Goal: Check status

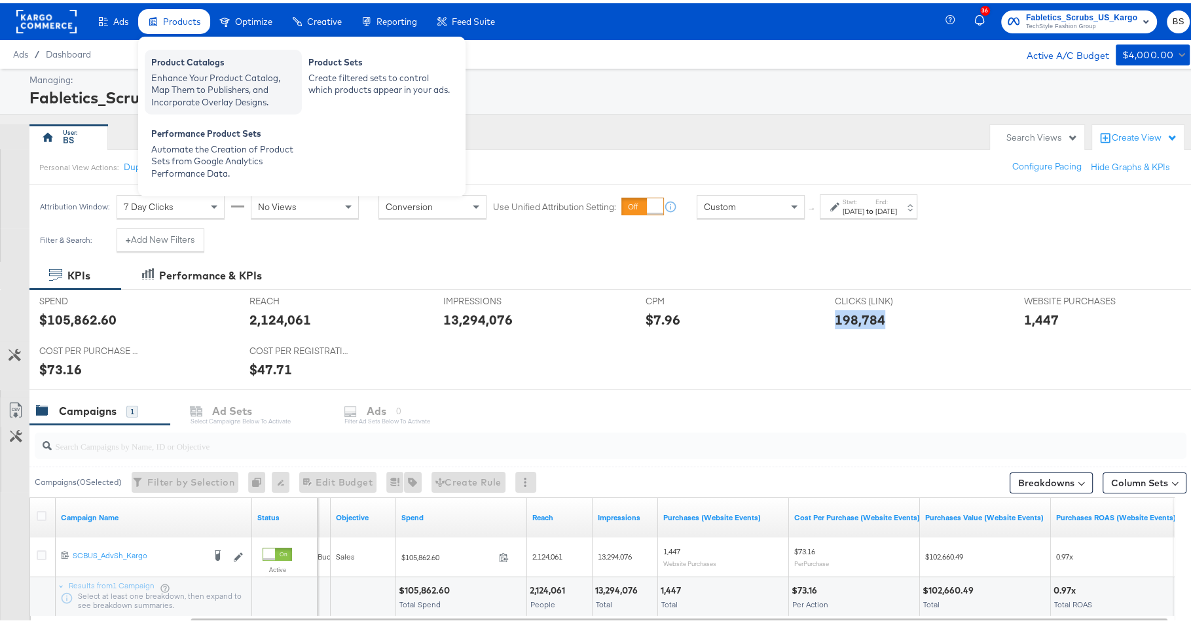
click at [184, 54] on div "Product Catalogs" at bounding box center [223, 61] width 144 height 16
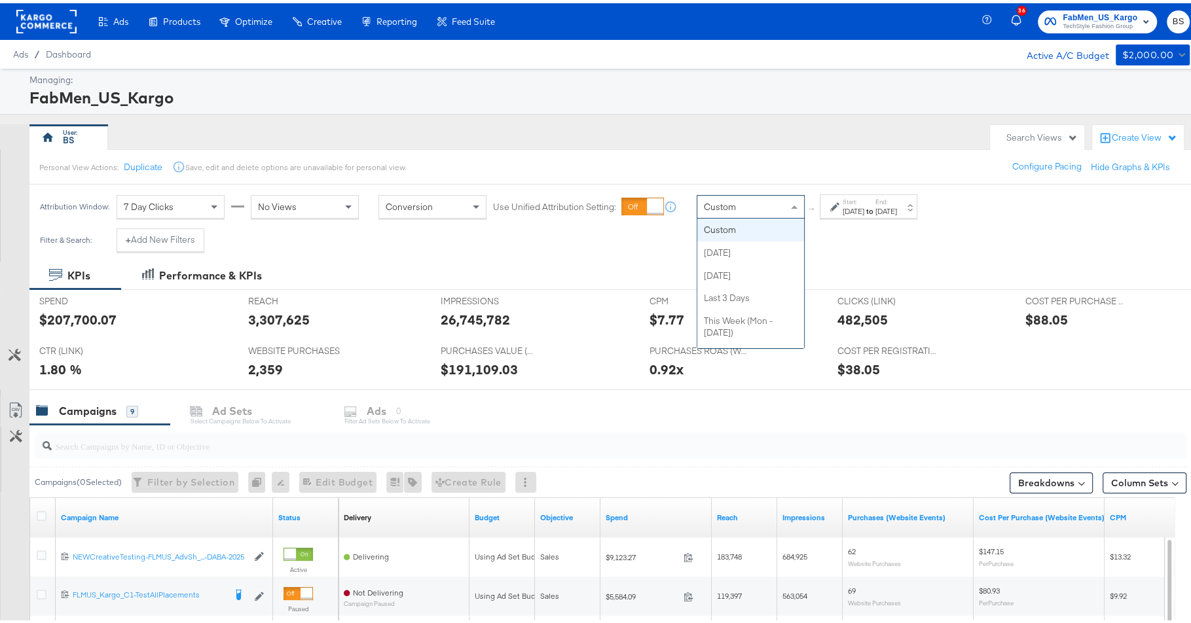
click at [739, 200] on div "Custom" at bounding box center [750, 204] width 107 height 22
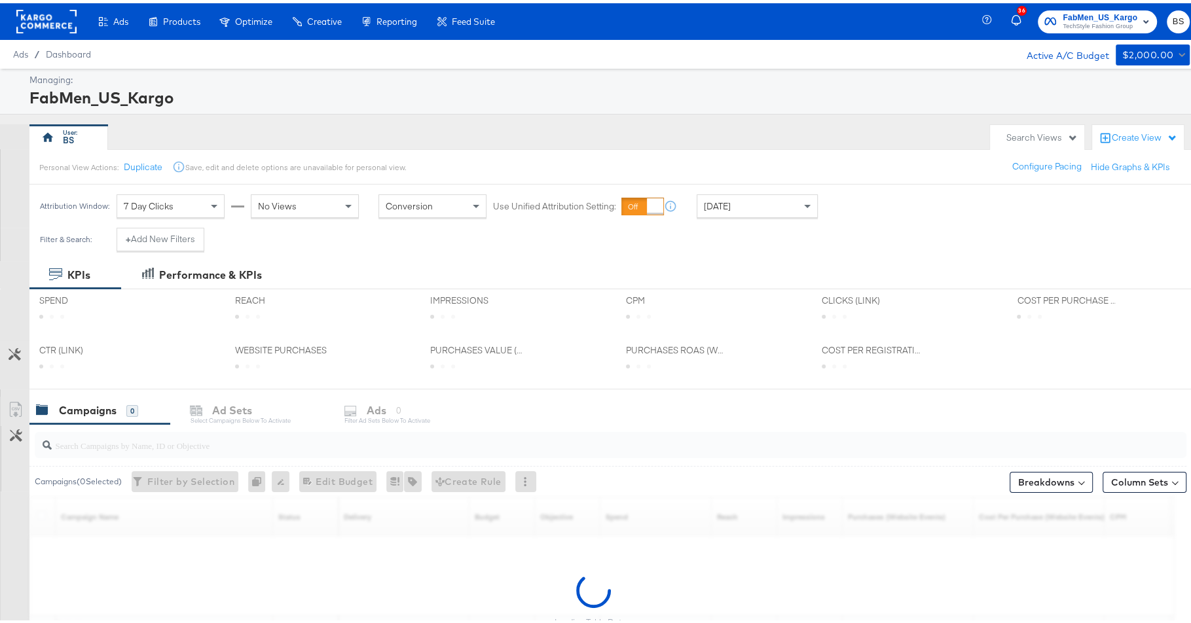
click at [736, 150] on div "Personal View Actions: Duplicate Save, edit and delete options are unavailable …" at bounding box center [616, 163] width 1174 height 35
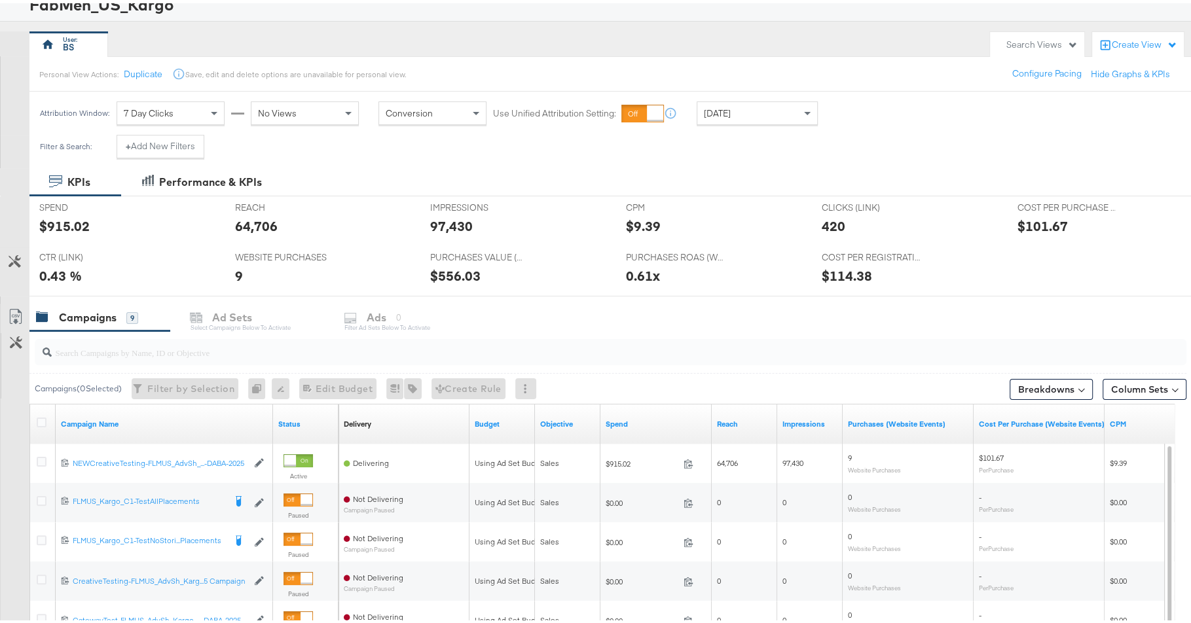
scroll to position [158, 0]
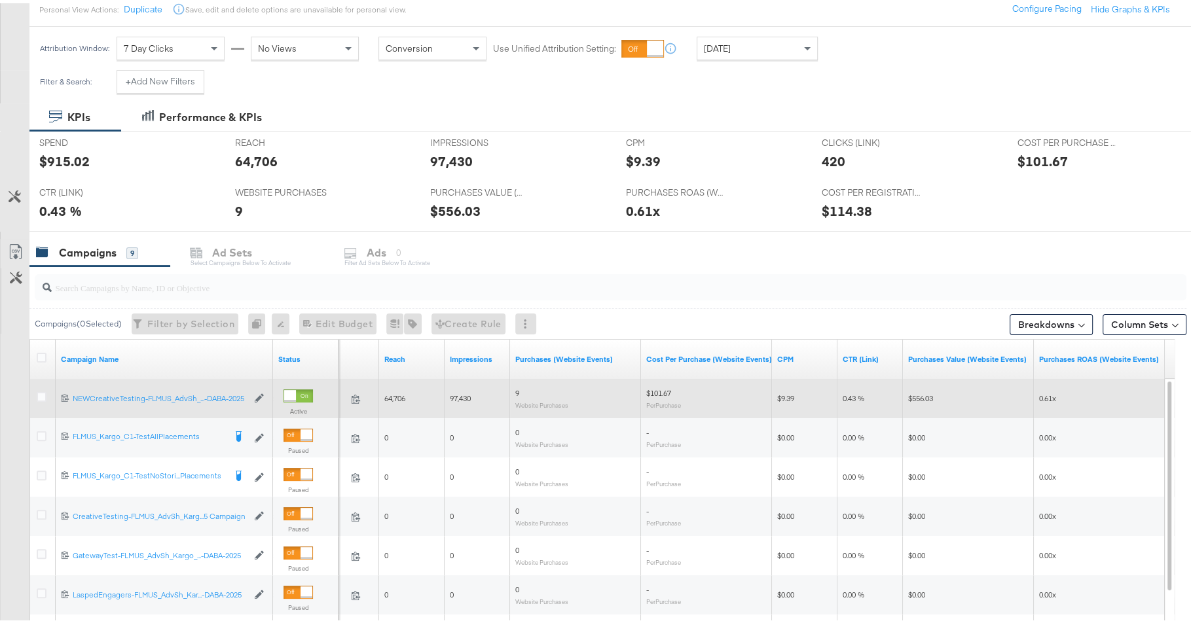
click at [34, 390] on div at bounding box center [43, 396] width 24 height 24
click at [44, 391] on icon at bounding box center [42, 394] width 10 height 10
click at [0, 0] on input "checkbox" at bounding box center [0, 0] width 0 height 0
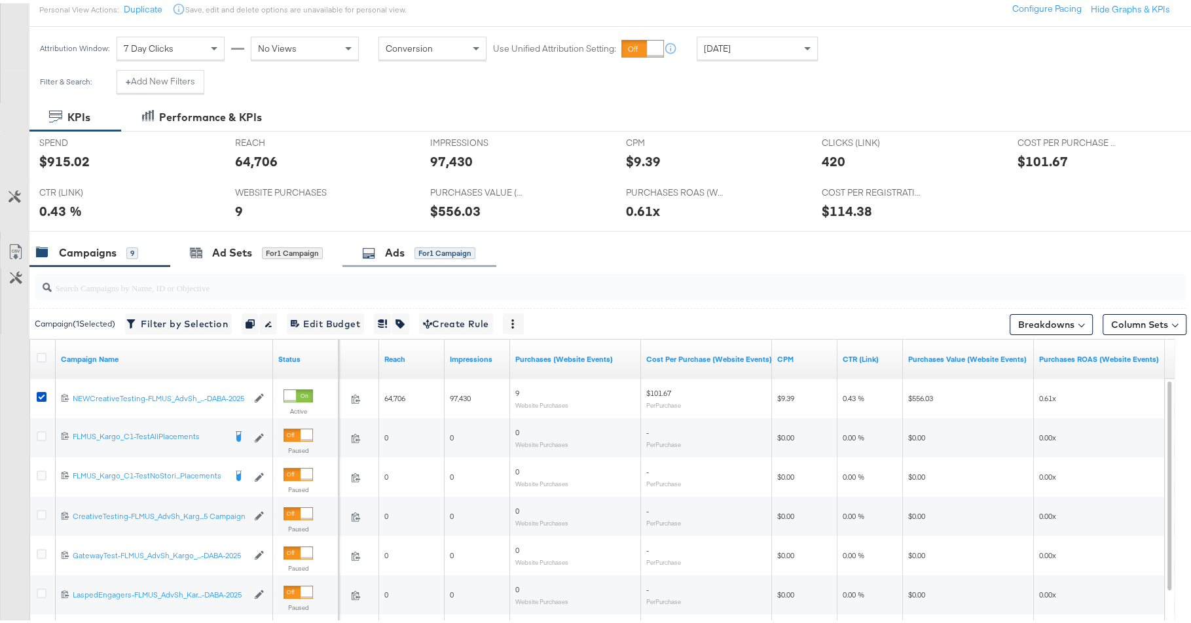
click at [438, 244] on div "for 1 Campaign" at bounding box center [445, 250] width 61 height 12
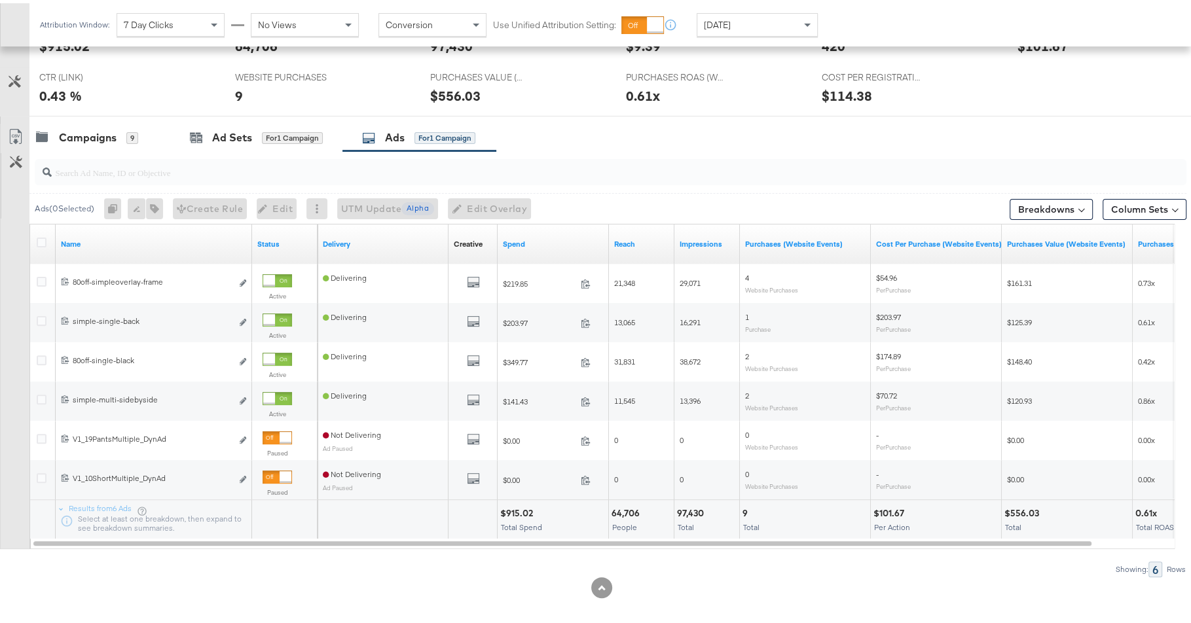
scroll to position [279, 0]
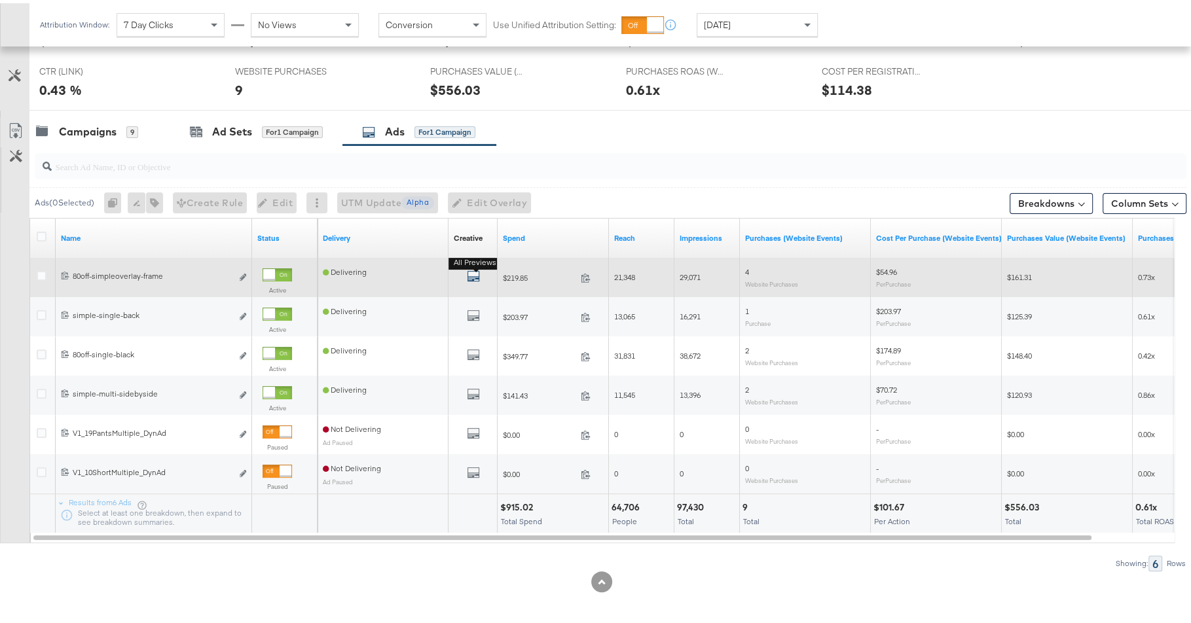
click at [472, 271] on icon "default" at bounding box center [473, 273] width 13 height 13
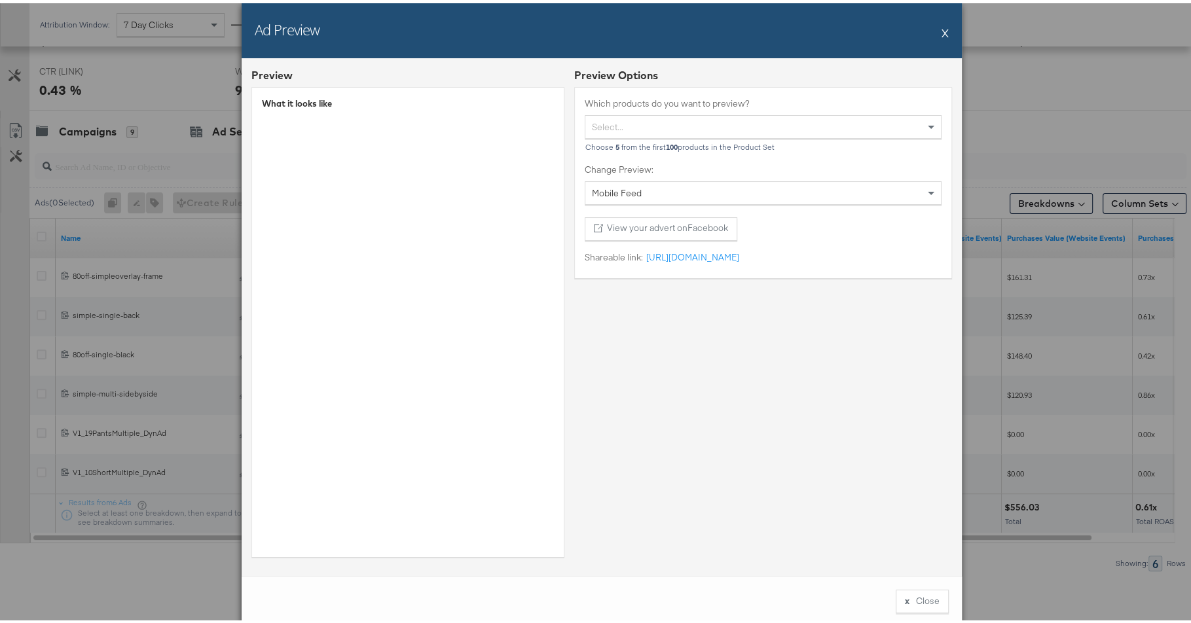
click at [48, 392] on div "Ad Preview X Preview What it looks like Preview Options Which products do you w…" at bounding box center [601, 311] width 1203 height 623
click at [943, 24] on div "Ad Preview X" at bounding box center [602, 27] width 720 height 55
click at [943, 26] on div "Ad Preview X" at bounding box center [602, 27] width 720 height 55
click at [942, 29] on button "X" at bounding box center [945, 29] width 7 height 26
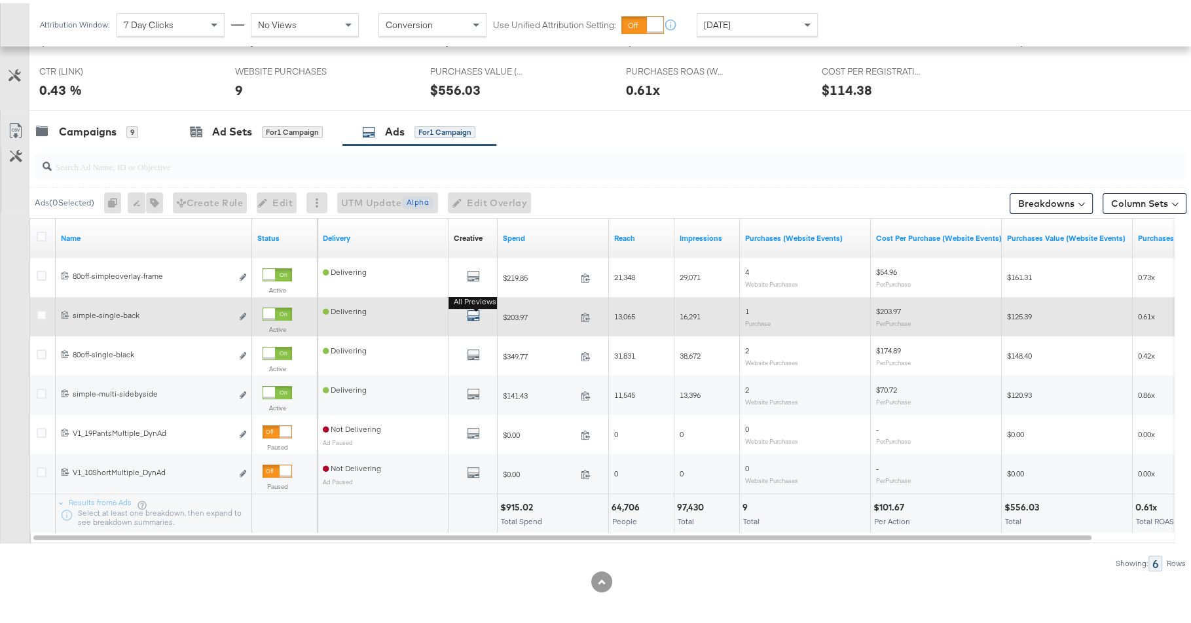
click at [469, 311] on icon "default" at bounding box center [473, 312] width 13 height 13
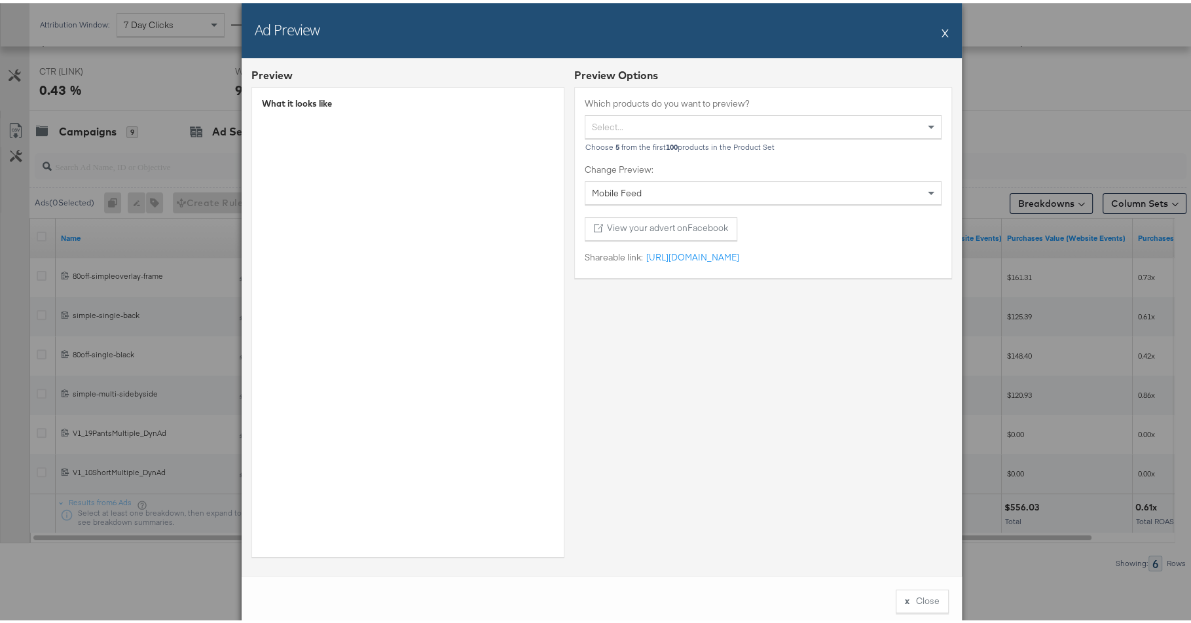
click at [96, 158] on div "Ad Preview X Preview What it looks like Preview Options Which products do you w…" at bounding box center [601, 311] width 1203 height 623
click at [942, 30] on button "X" at bounding box center [945, 29] width 7 height 26
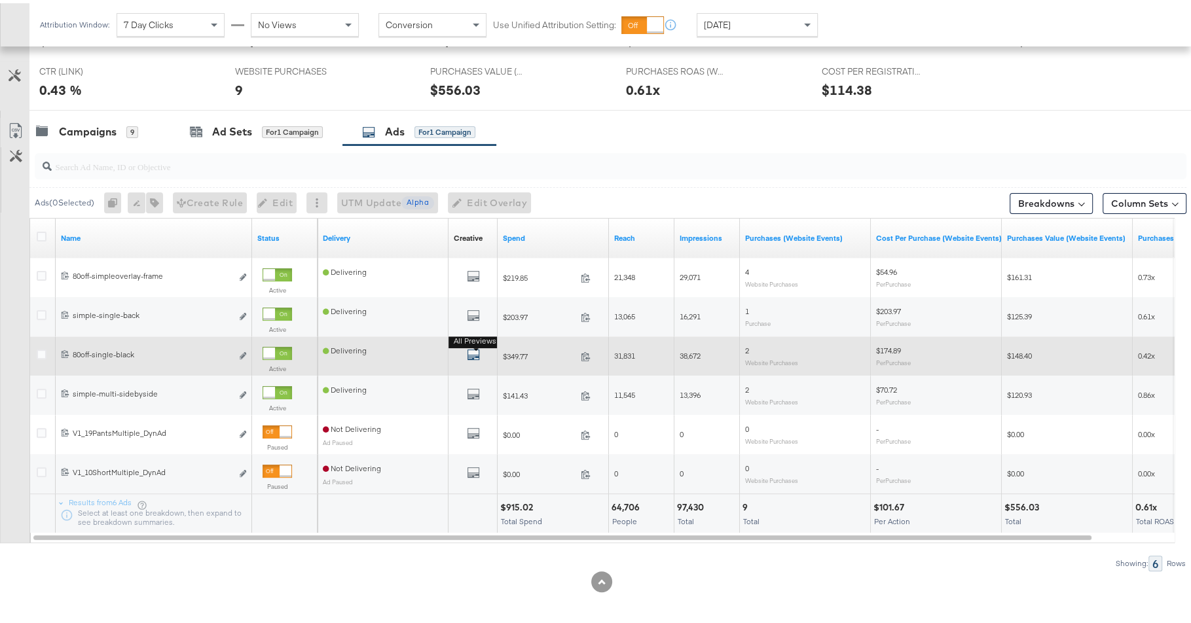
click at [472, 349] on icon "default" at bounding box center [473, 351] width 13 height 13
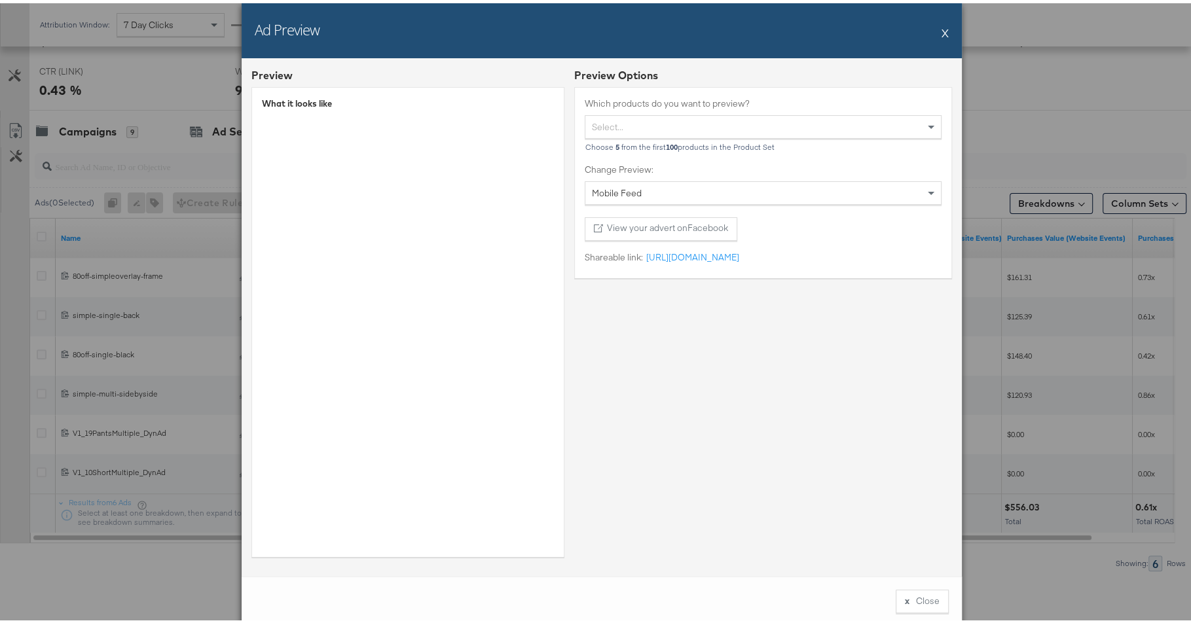
click at [165, 336] on div "Ad Preview X Preview What it looks like Preview Options Which products do you w…" at bounding box center [601, 311] width 1203 height 623
click at [942, 34] on button "X" at bounding box center [945, 29] width 7 height 26
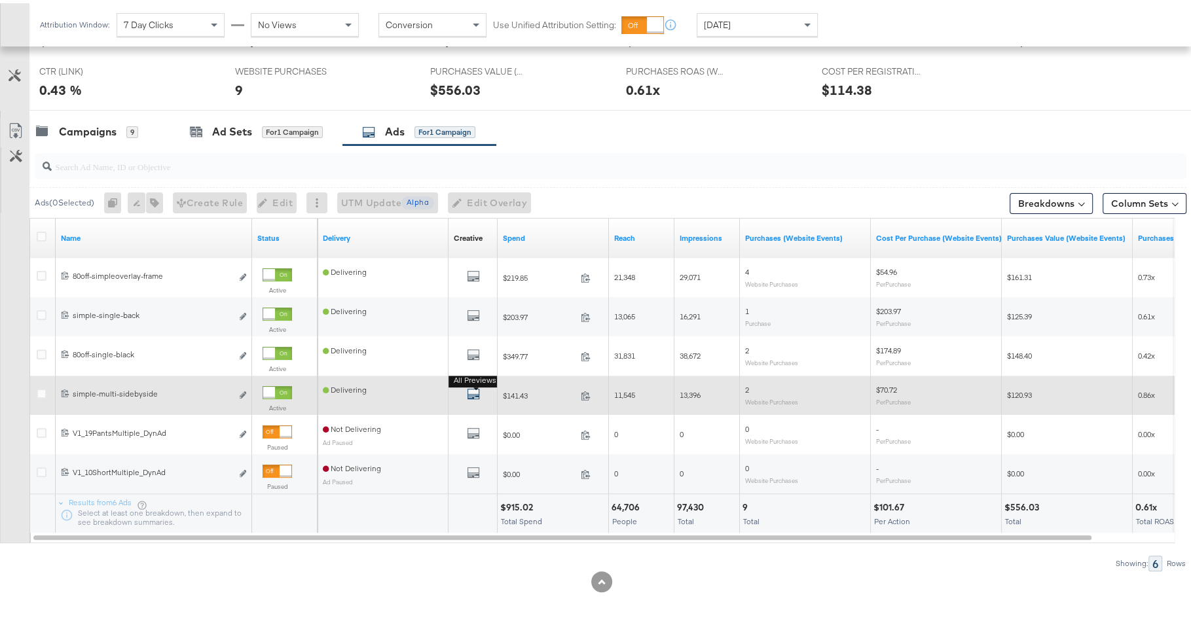
click at [469, 386] on icon "default" at bounding box center [473, 390] width 13 height 13
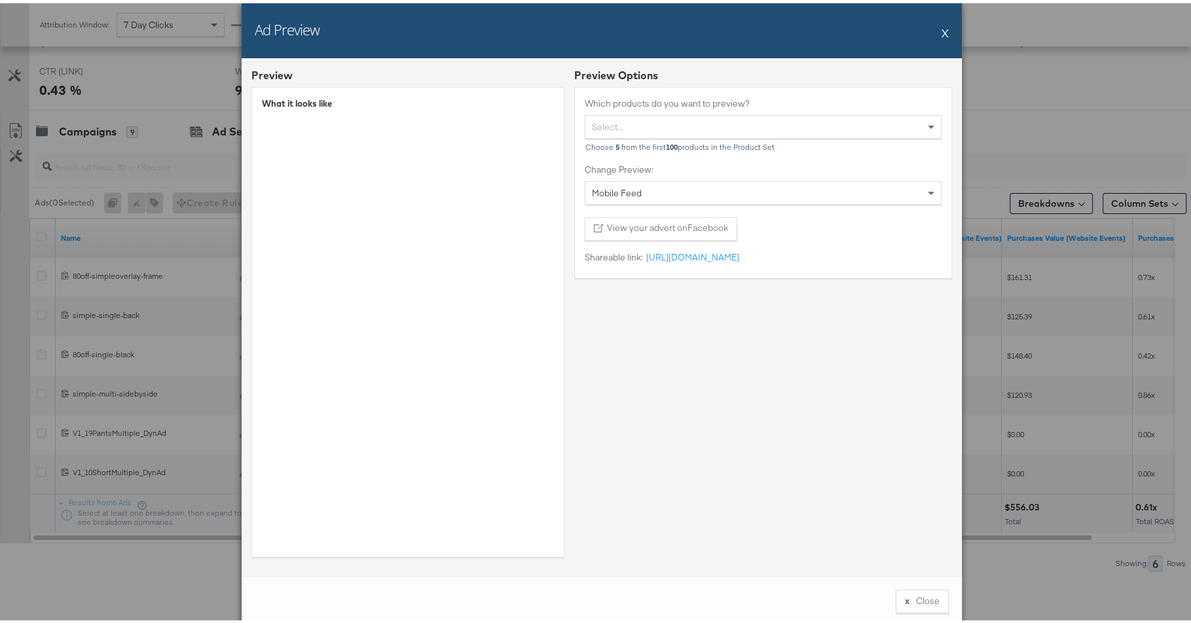
click at [942, 31] on button "X" at bounding box center [945, 29] width 7 height 26
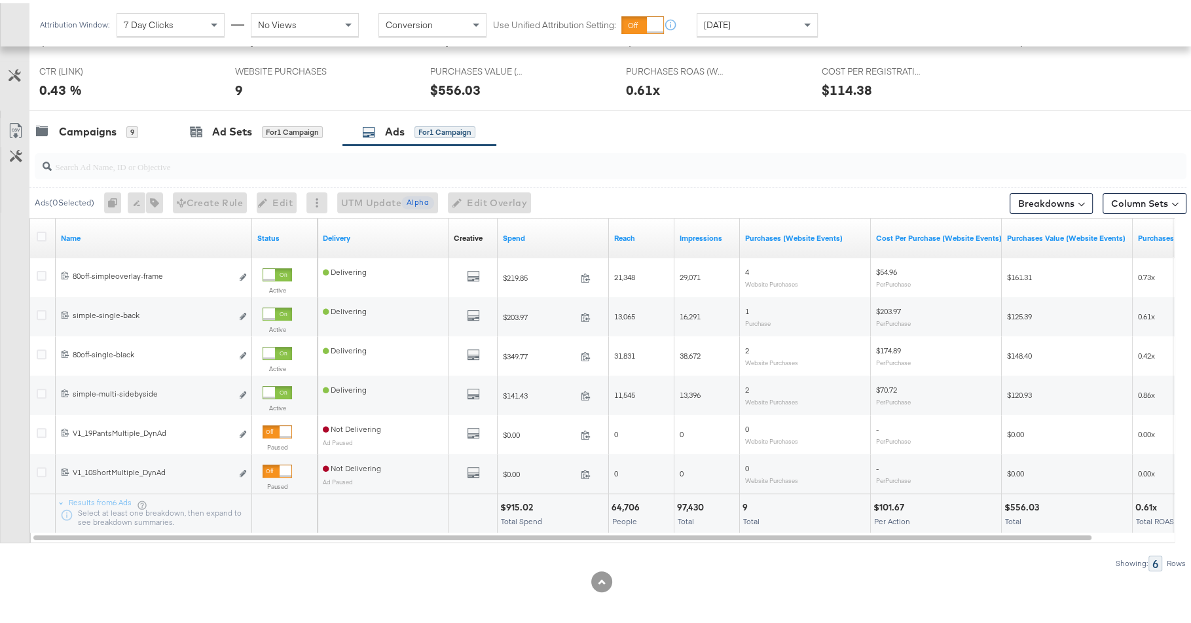
click at [942, 31] on div "Attribution Window: 7 Day Clicks No Views Conversion Use Unified Attribution Se…" at bounding box center [595, 21] width 1191 height 43
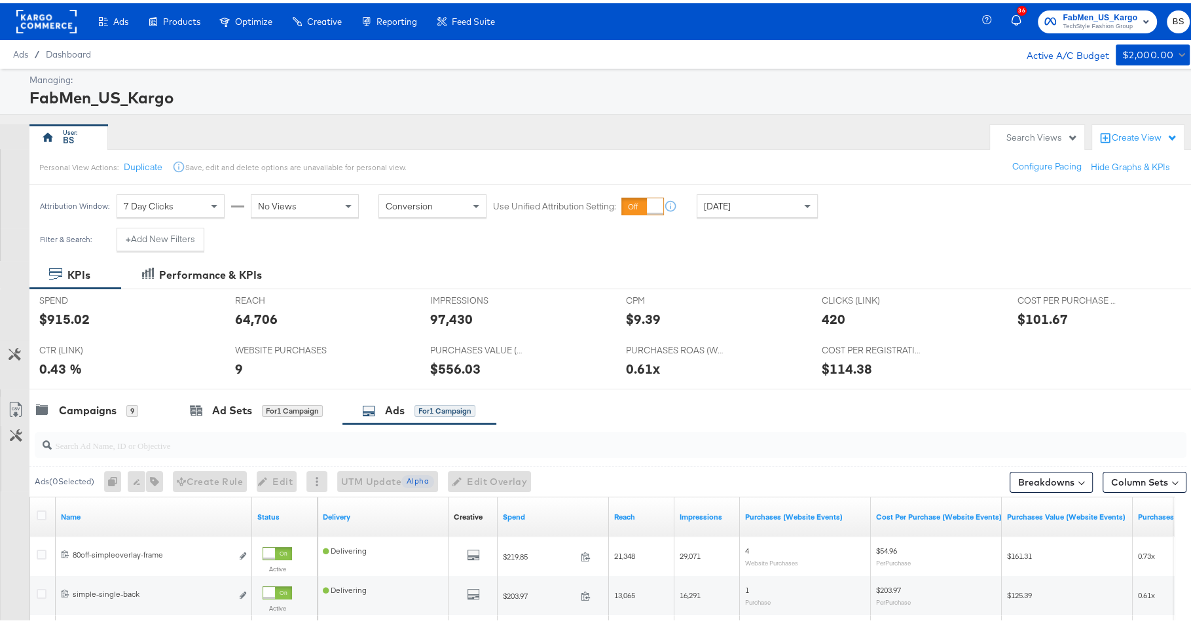
click at [768, 200] on div "[DATE]" at bounding box center [757, 203] width 120 height 22
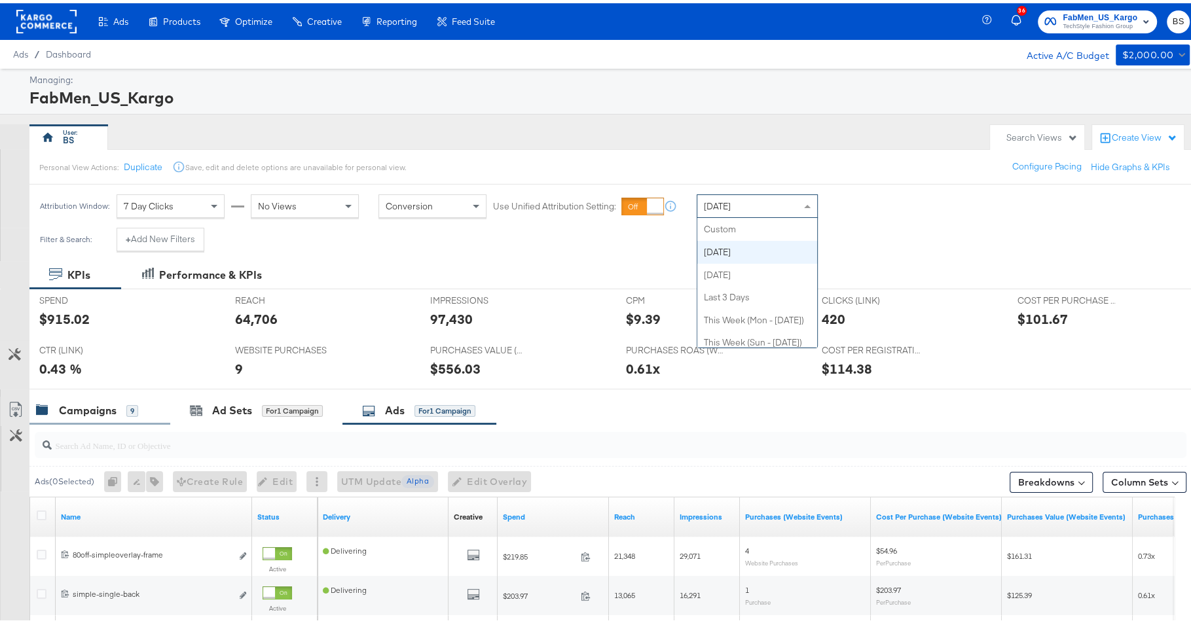
scroll to position [23, 0]
click at [105, 404] on div "Campaigns" at bounding box center [88, 407] width 58 height 15
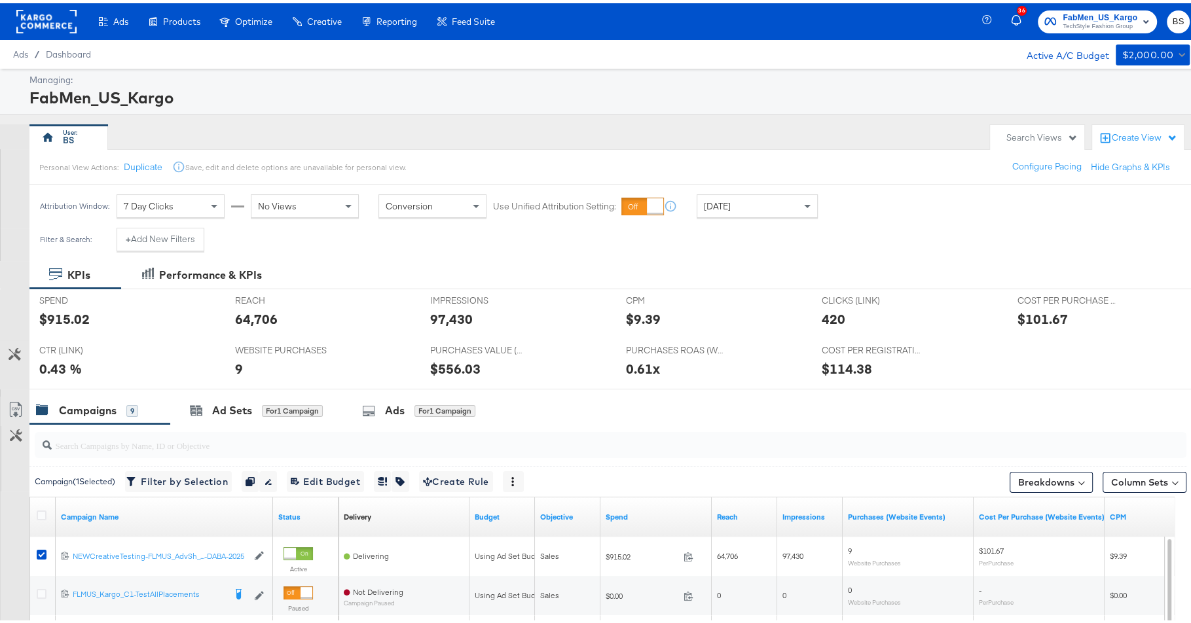
click at [764, 171] on div "Personal View Actions: Duplicate Save, edit and delete options are unavailable …" at bounding box center [616, 163] width 1174 height 35
click at [760, 192] on div "[DATE]" at bounding box center [757, 203] width 120 height 22
click at [864, 204] on div "[DATE]" at bounding box center [854, 208] width 22 height 10
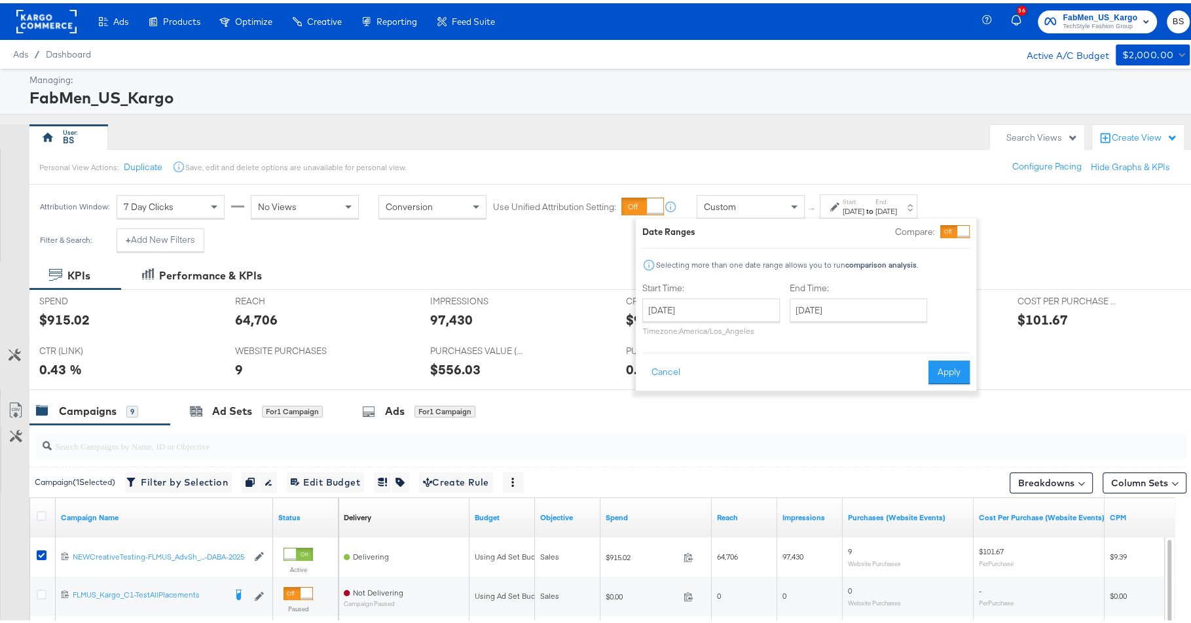
click at [719, 286] on label "Start Time:" at bounding box center [711, 285] width 138 height 12
click at [718, 296] on input "[DATE]" at bounding box center [711, 307] width 138 height 24
click at [660, 333] on span "‹" at bounding box center [657, 334] width 20 height 20
click at [698, 375] on td "1" at bounding box center [702, 373] width 22 height 18
type input "[DATE]"
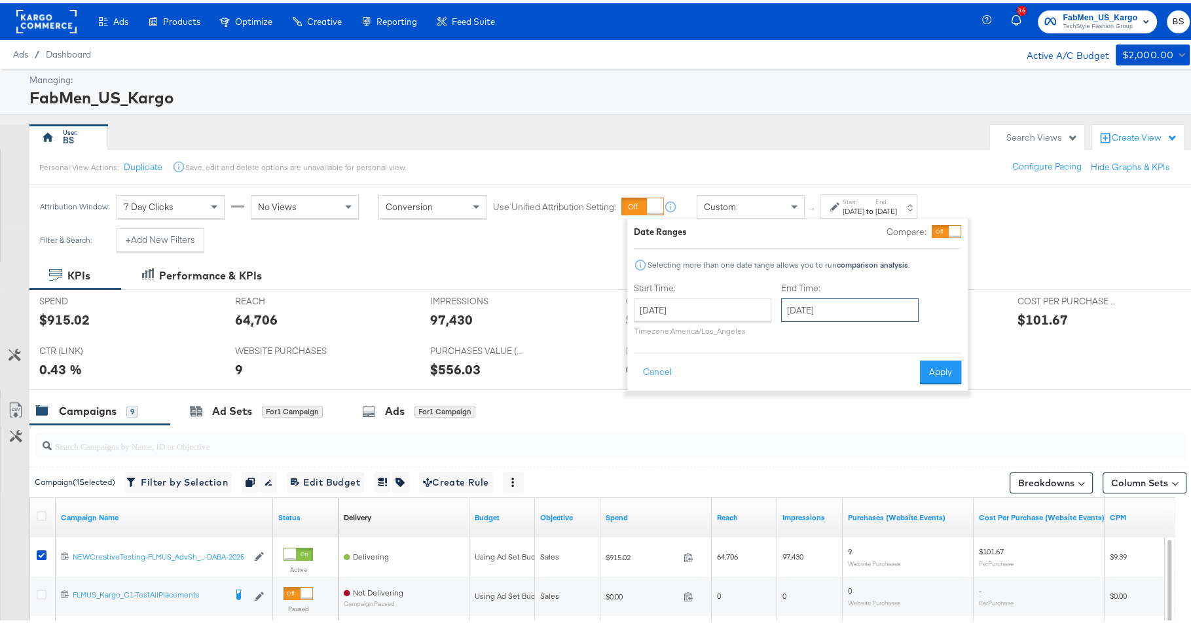
click at [826, 310] on input "[DATE]" at bounding box center [850, 307] width 138 height 24
click at [798, 332] on span "‹" at bounding box center [796, 334] width 20 height 20
click at [844, 369] on td "1" at bounding box center [841, 373] width 22 height 18
type input "[DATE]"
click at [938, 375] on button "Apply" at bounding box center [932, 370] width 41 height 24
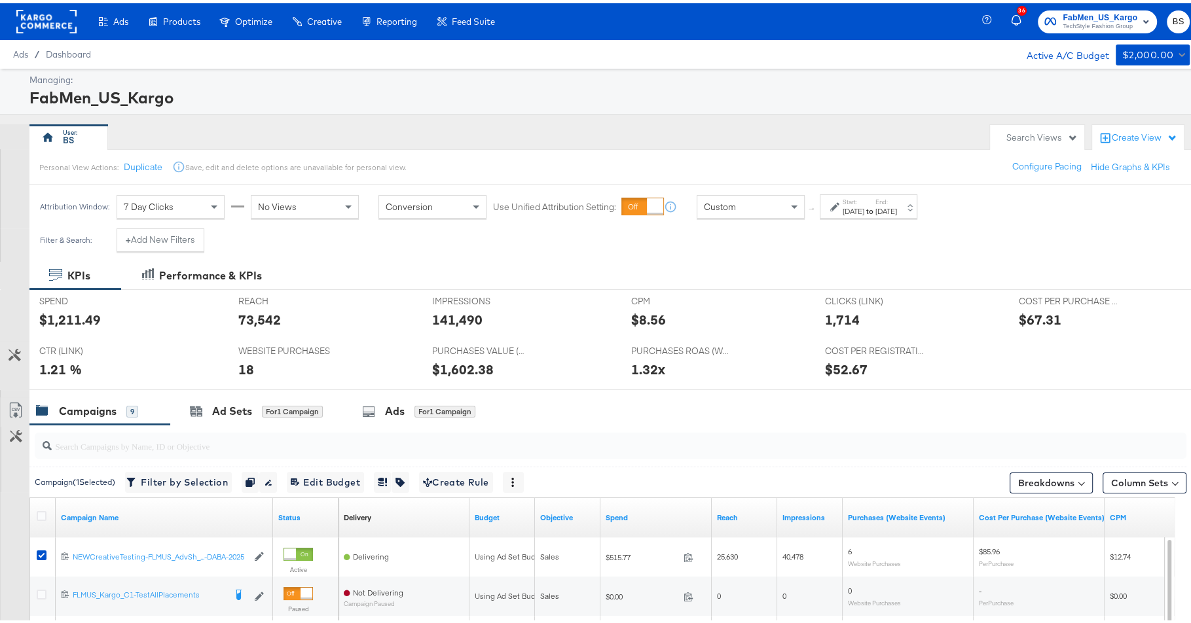
click at [897, 203] on div "[DATE]" at bounding box center [887, 208] width 22 height 10
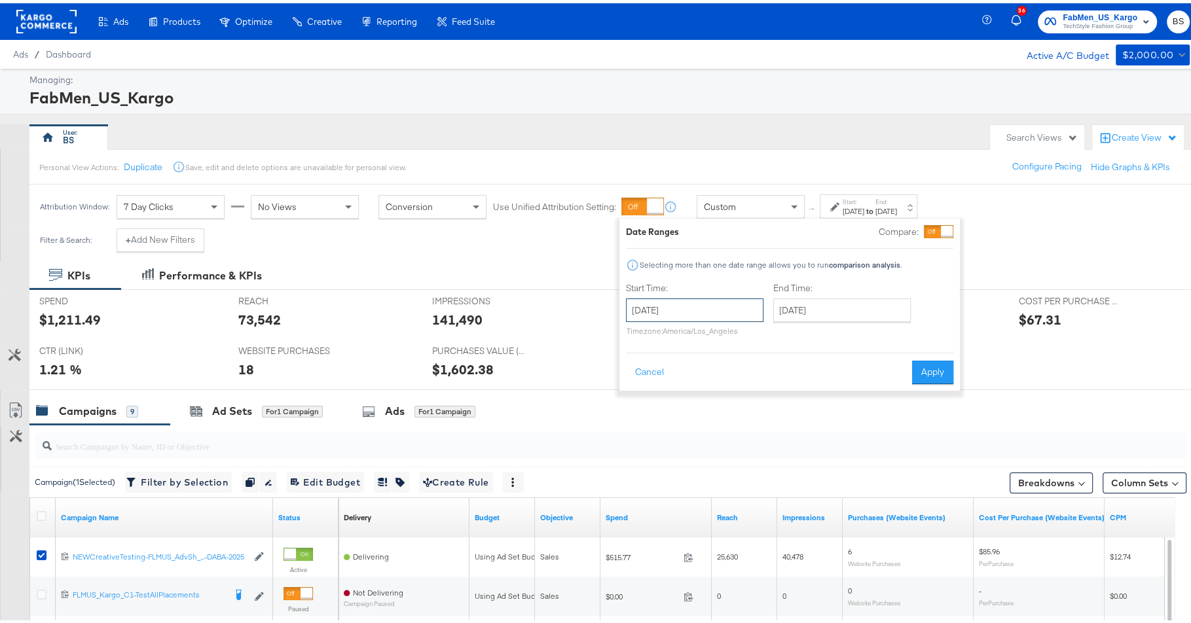
click at [713, 307] on input "[DATE]" at bounding box center [695, 307] width 138 height 24
click at [664, 403] on td "14" at bounding box center [663, 410] width 22 height 18
type input "[DATE]"
click at [942, 370] on button "Apply" at bounding box center [942, 370] width 41 height 24
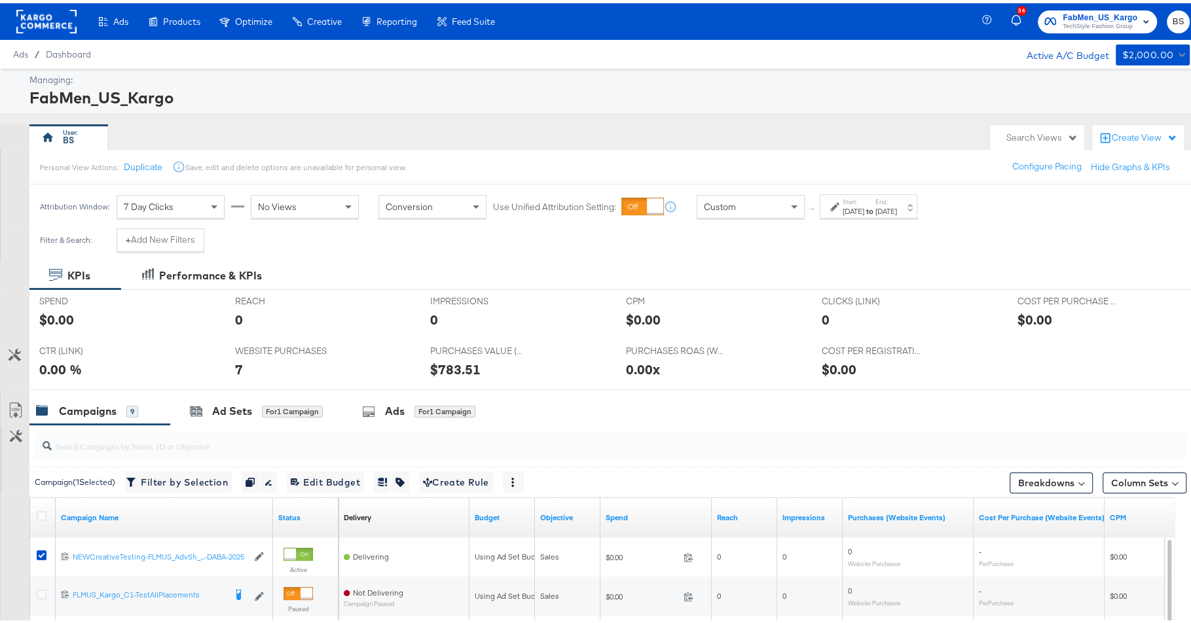
click at [864, 210] on div "[DATE]" at bounding box center [854, 208] width 22 height 10
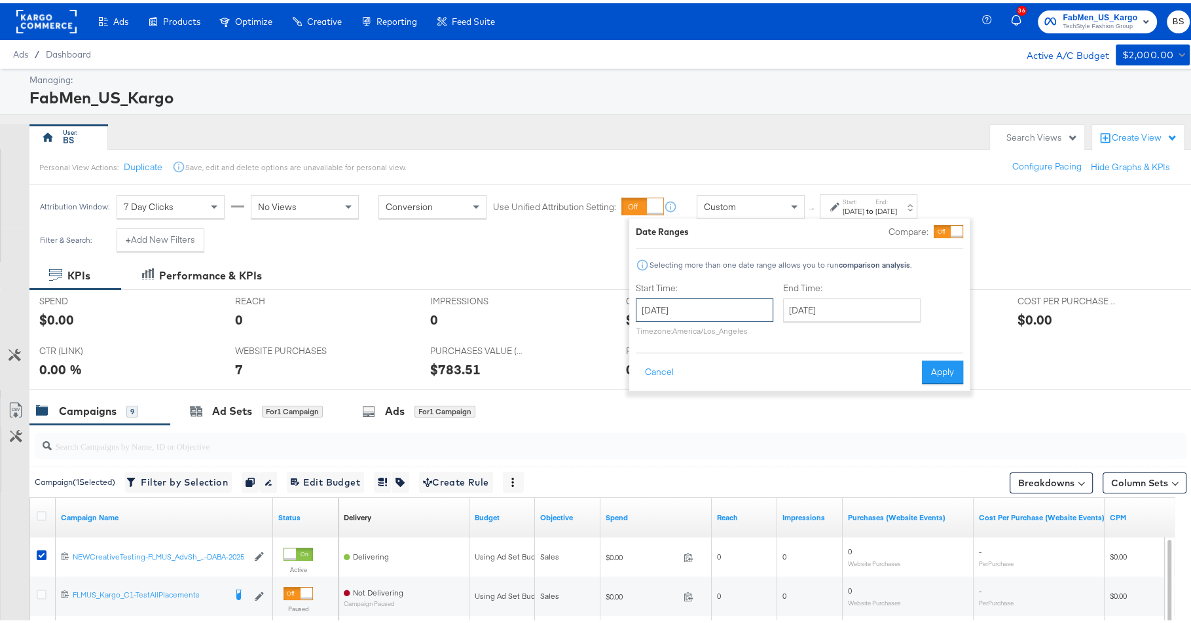
click at [724, 312] on input "[DATE]" at bounding box center [705, 307] width 138 height 24
click at [678, 388] on td "7" at bounding box center [673, 391] width 22 height 18
type input "[DATE]"
click at [833, 308] on input "[DATE]" at bounding box center [848, 307] width 138 height 24
click at [817, 387] on td "7" at bounding box center [816, 391] width 22 height 18
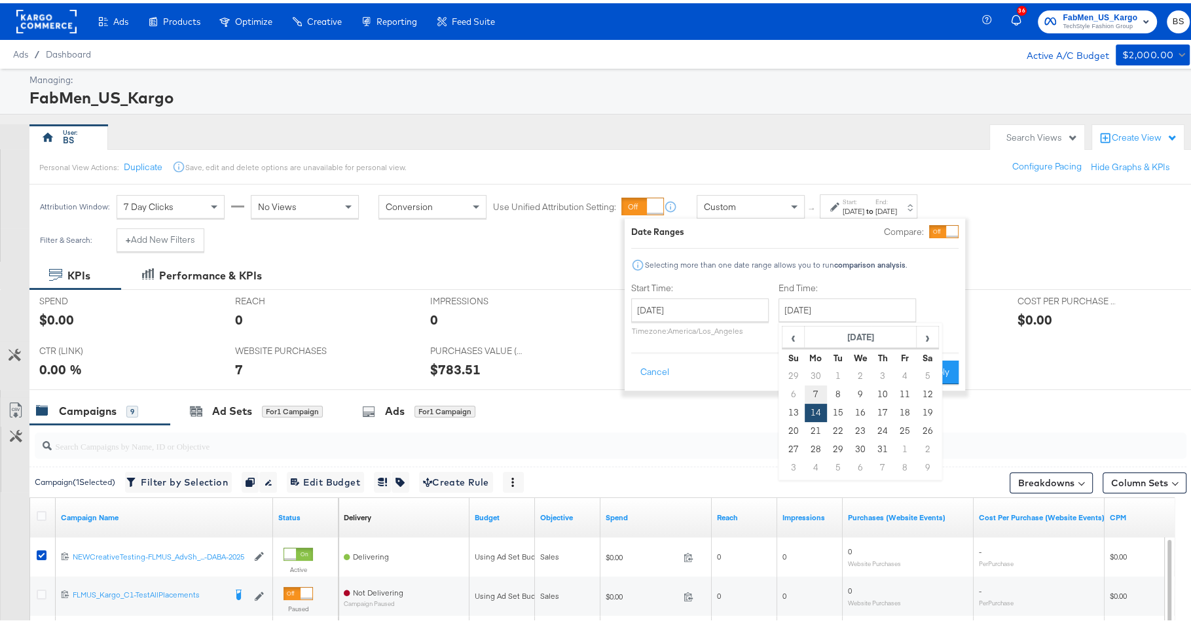
type input "[DATE]"
click at [942, 367] on button "Apply" at bounding box center [934, 370] width 41 height 24
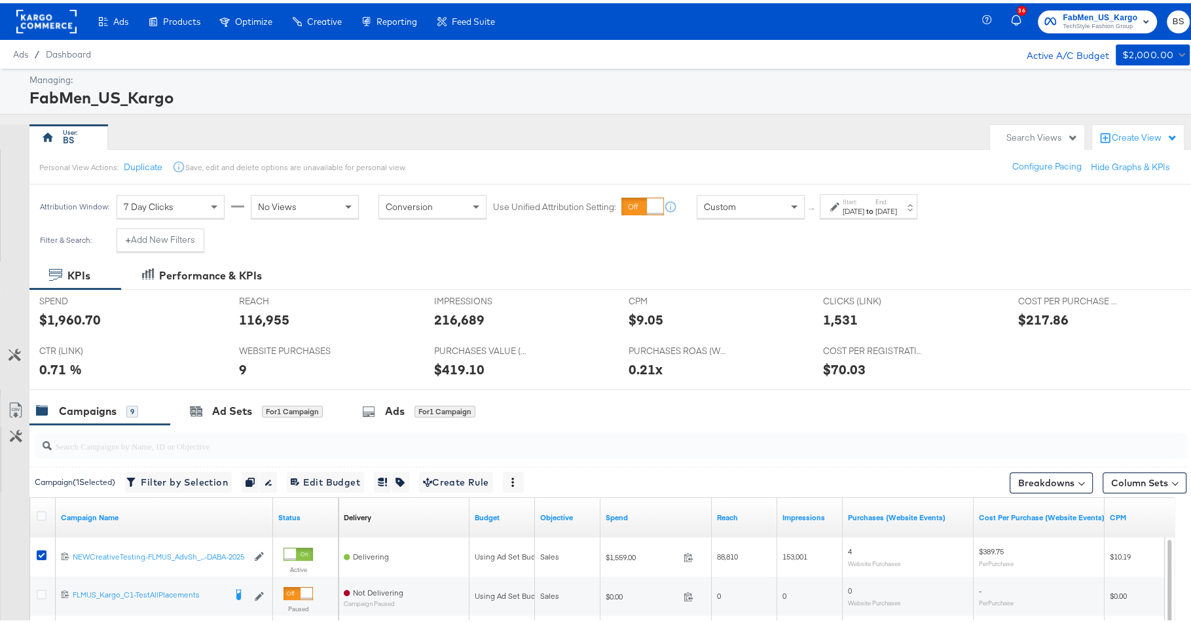
click at [864, 196] on label "Start:" at bounding box center [854, 199] width 22 height 9
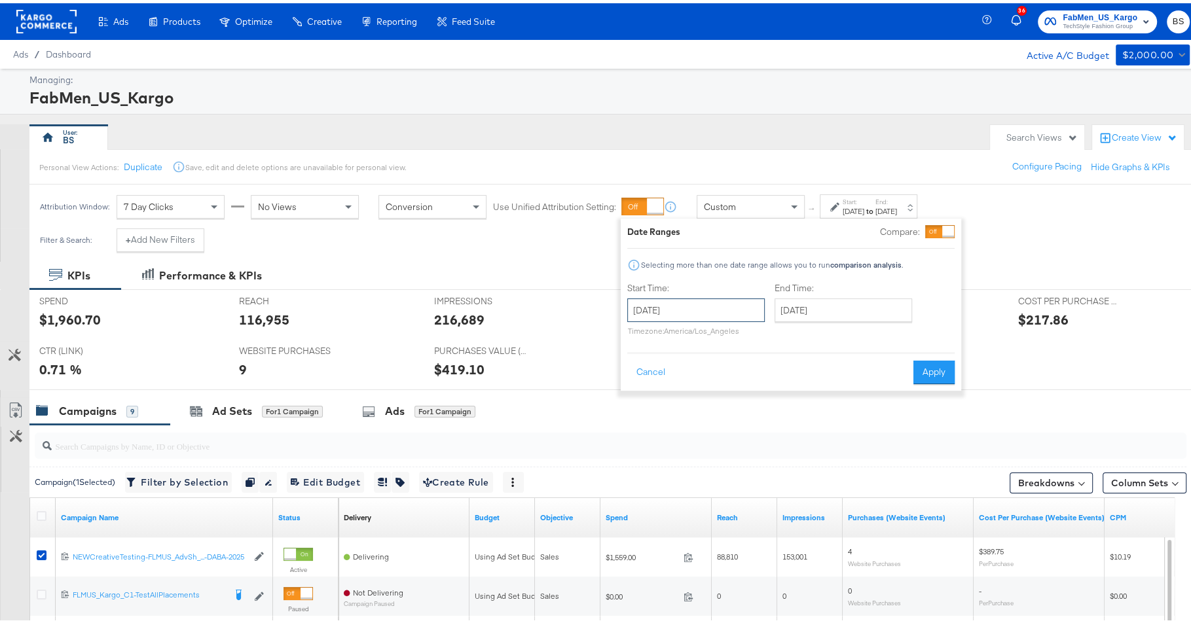
click at [699, 313] on input "[DATE]" at bounding box center [696, 307] width 138 height 24
click at [728, 392] on td "10" at bounding box center [731, 391] width 22 height 18
type input "[DATE]"
click at [938, 371] on button "Apply" at bounding box center [942, 370] width 41 height 24
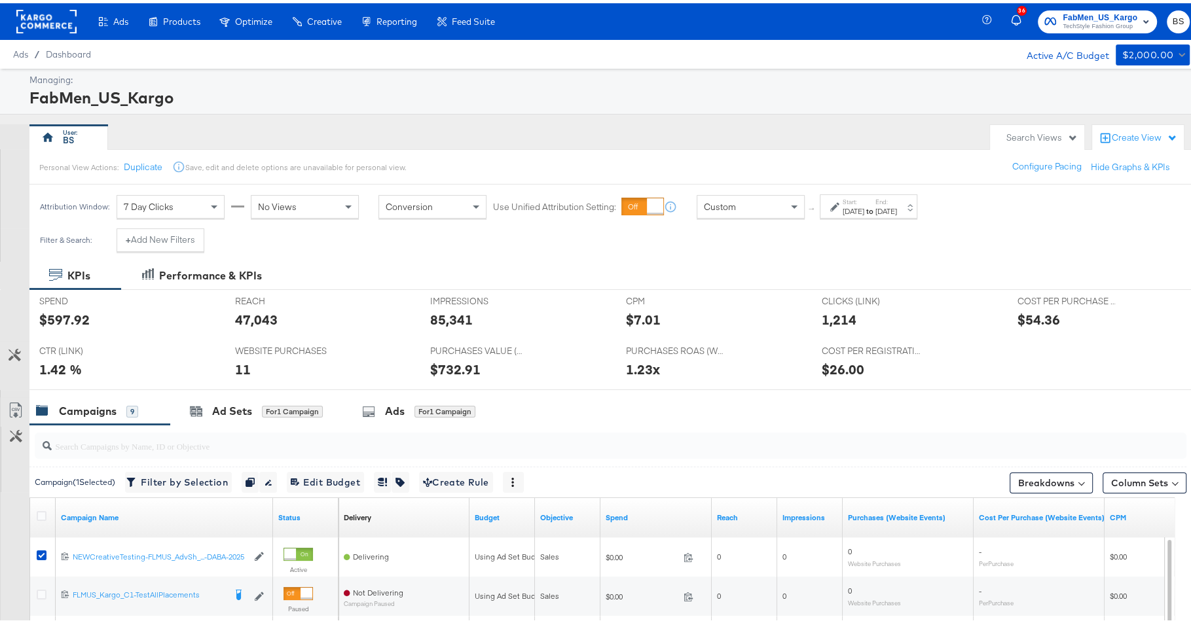
click at [862, 206] on div "[DATE]" at bounding box center [854, 208] width 22 height 10
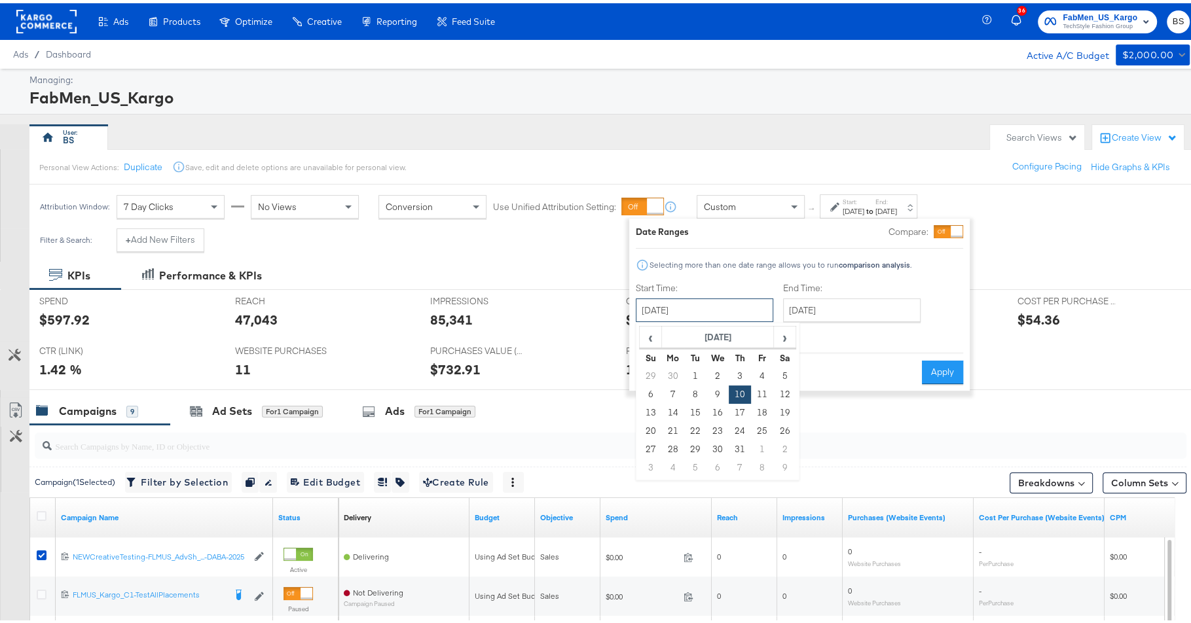
click at [737, 308] on input "[DATE]" at bounding box center [705, 307] width 138 height 24
click at [758, 392] on td "11" at bounding box center [762, 391] width 22 height 18
type input "[DATE]"
click at [943, 363] on button "Apply" at bounding box center [942, 370] width 41 height 24
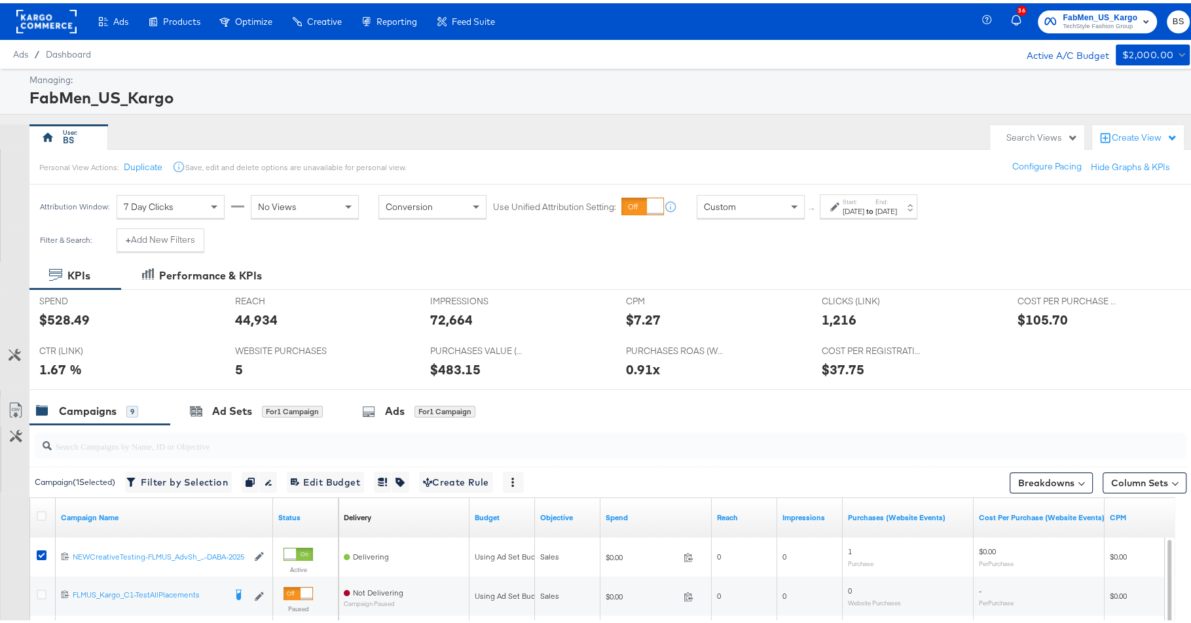
click at [895, 200] on div "Start: [DATE] to End: [DATE]" at bounding box center [870, 204] width 54 height 19
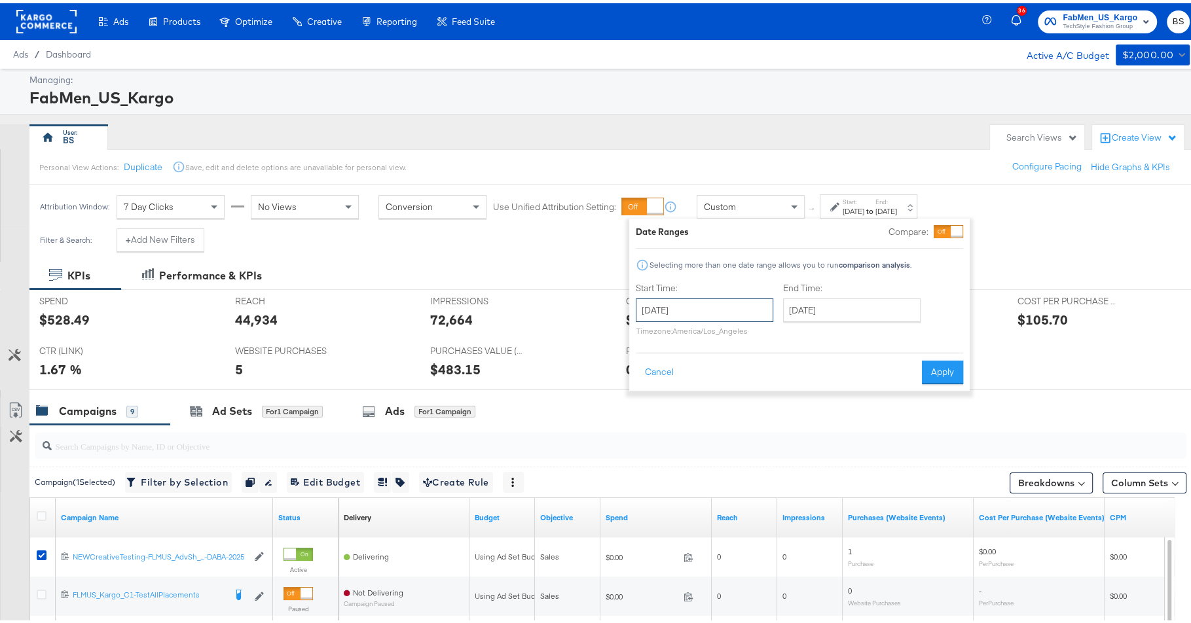
click at [720, 316] on input "[DATE]" at bounding box center [705, 307] width 138 height 24
click at [786, 386] on td "12" at bounding box center [784, 391] width 22 height 18
type input "[DATE]"
click at [938, 368] on button "Apply" at bounding box center [942, 370] width 41 height 24
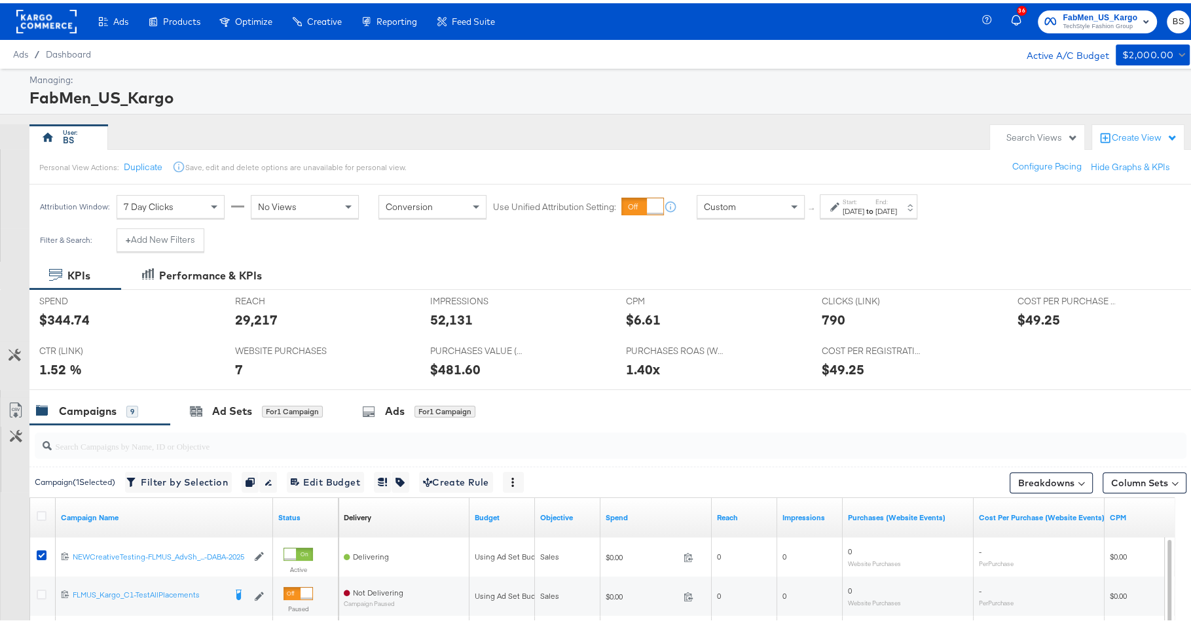
click at [864, 198] on label "Start:" at bounding box center [854, 199] width 22 height 9
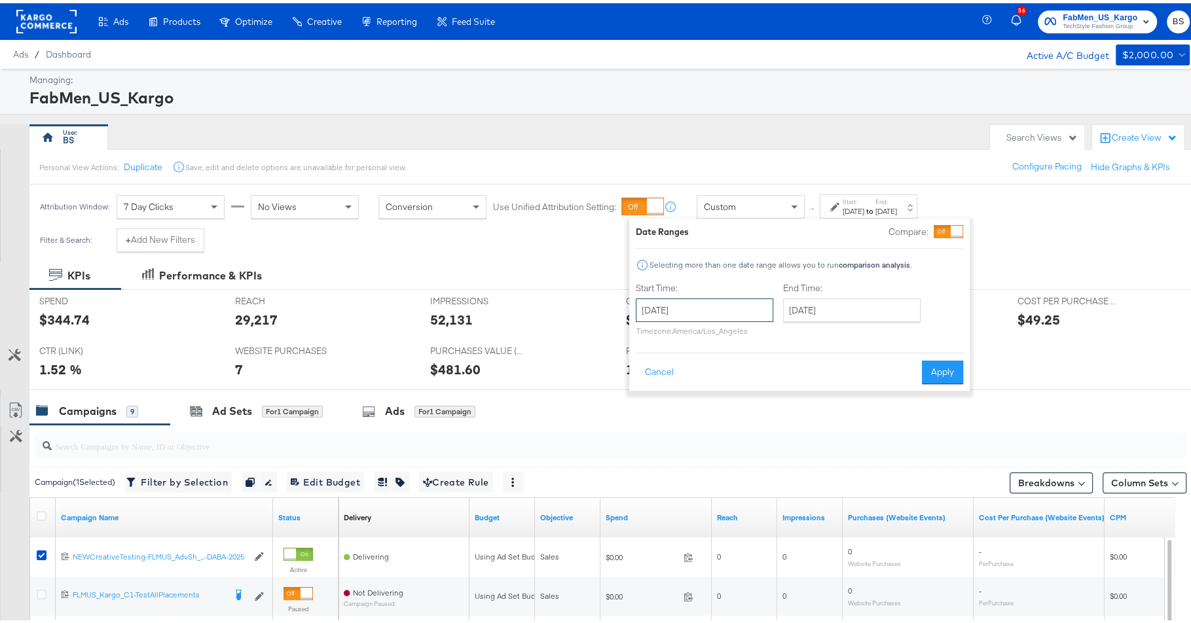
click at [740, 297] on input "[DATE]" at bounding box center [705, 307] width 138 height 24
click at [648, 411] on td "13" at bounding box center [651, 410] width 22 height 18
type input "[DATE]"
click at [938, 370] on button "Apply" at bounding box center [942, 370] width 41 height 24
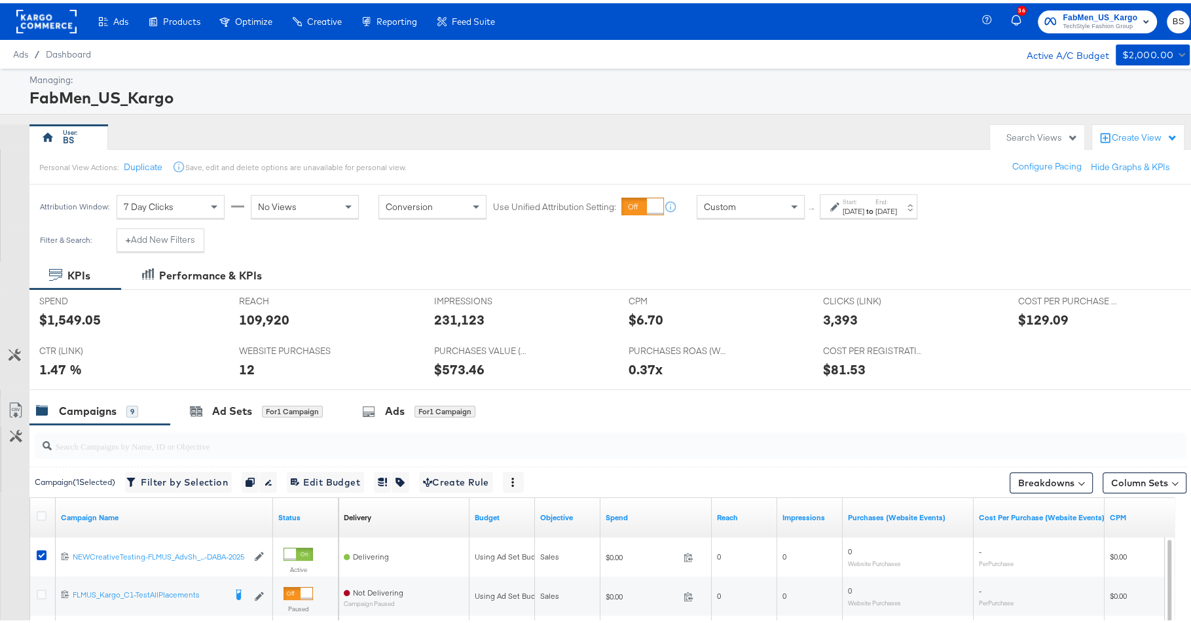
click at [864, 205] on div "[DATE]" at bounding box center [854, 208] width 22 height 10
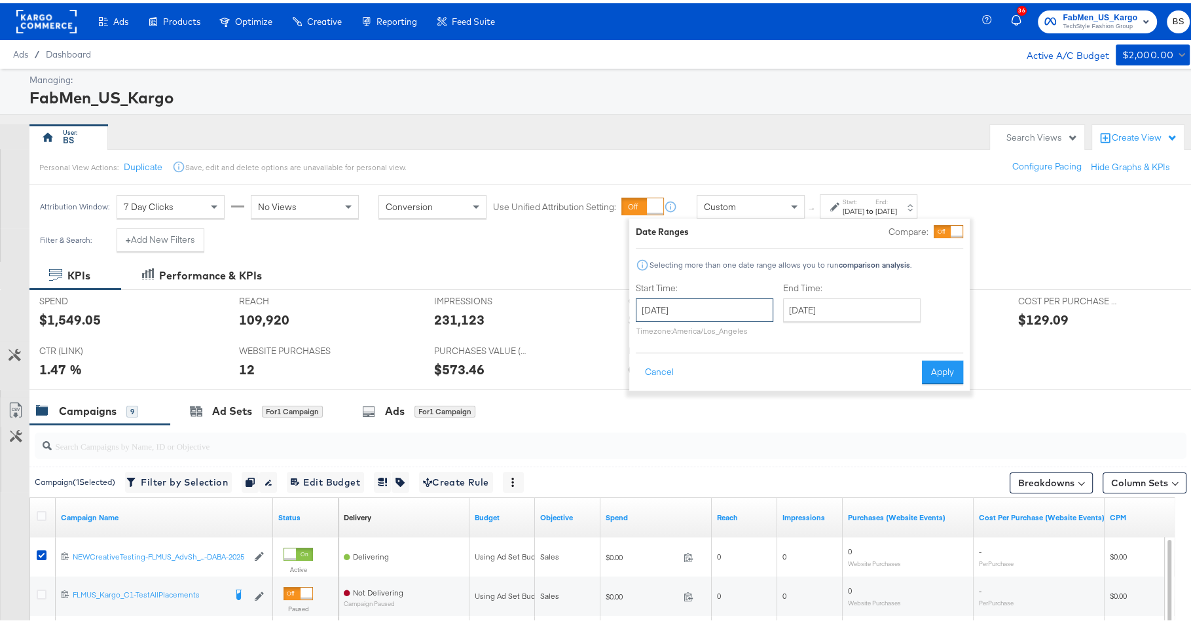
click at [706, 297] on input "[DATE]" at bounding box center [705, 307] width 138 height 24
click at [670, 407] on td "14" at bounding box center [673, 410] width 22 height 18
type input "[DATE]"
click at [935, 368] on button "Apply" at bounding box center [942, 370] width 41 height 24
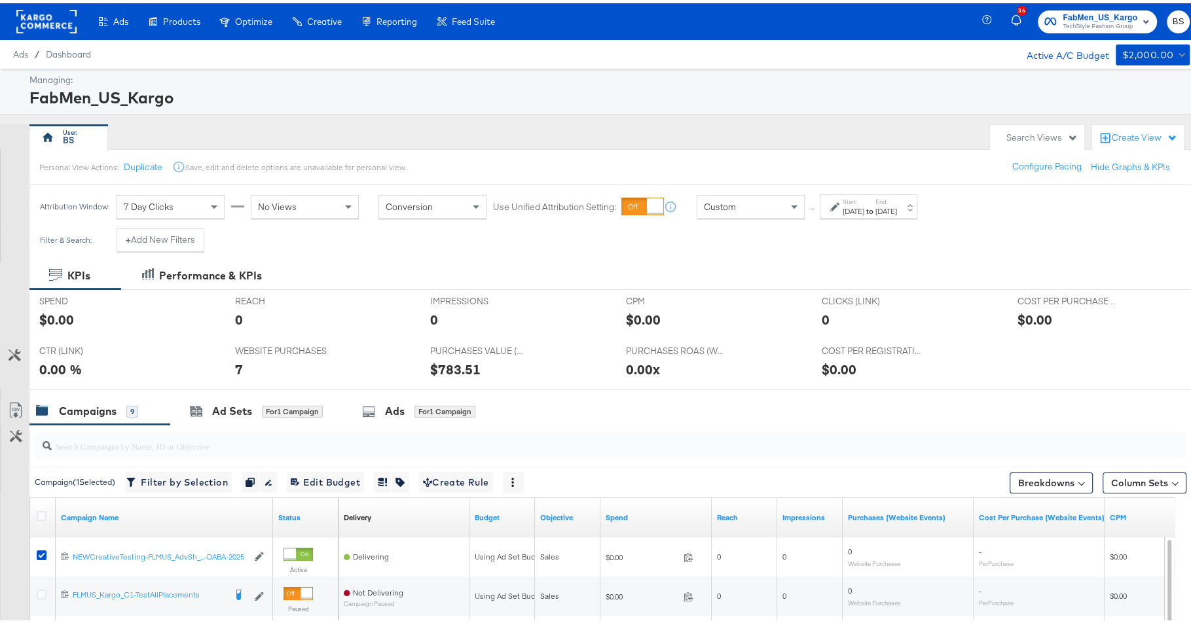
click at [876, 203] on strong "to" at bounding box center [869, 208] width 11 height 10
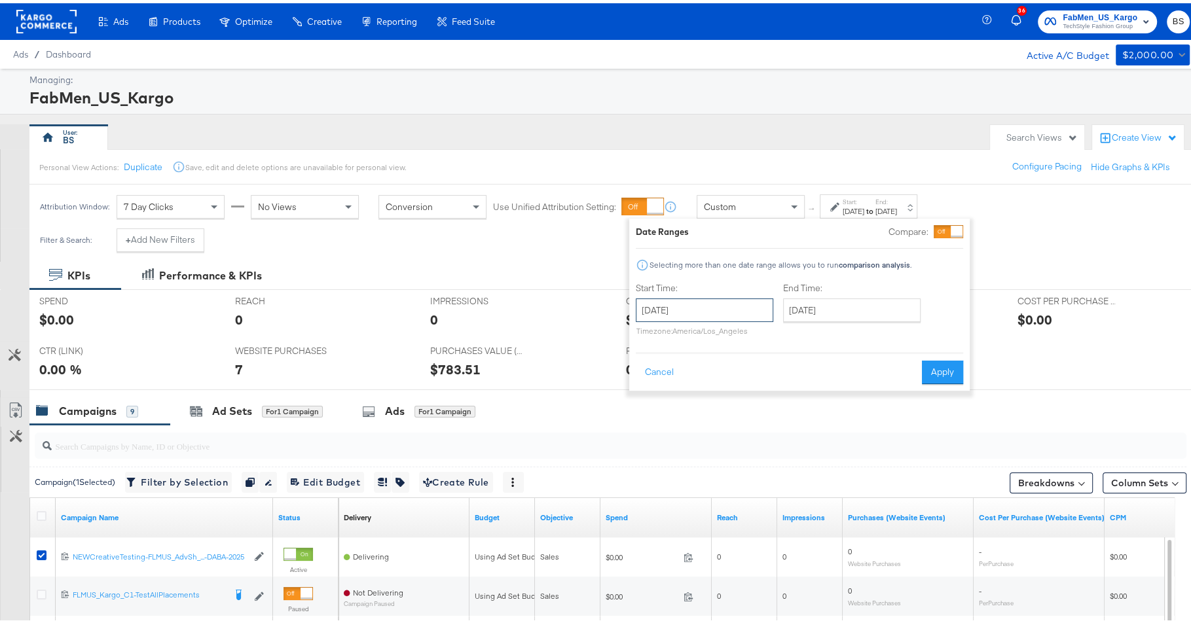
click at [721, 306] on input "[DATE]" at bounding box center [705, 307] width 138 height 24
click at [648, 327] on span "‹" at bounding box center [650, 334] width 20 height 20
click at [760, 405] on td "13" at bounding box center [762, 410] width 22 height 18
type input "[DATE]"
click at [833, 297] on input "[DATE]" at bounding box center [855, 307] width 138 height 24
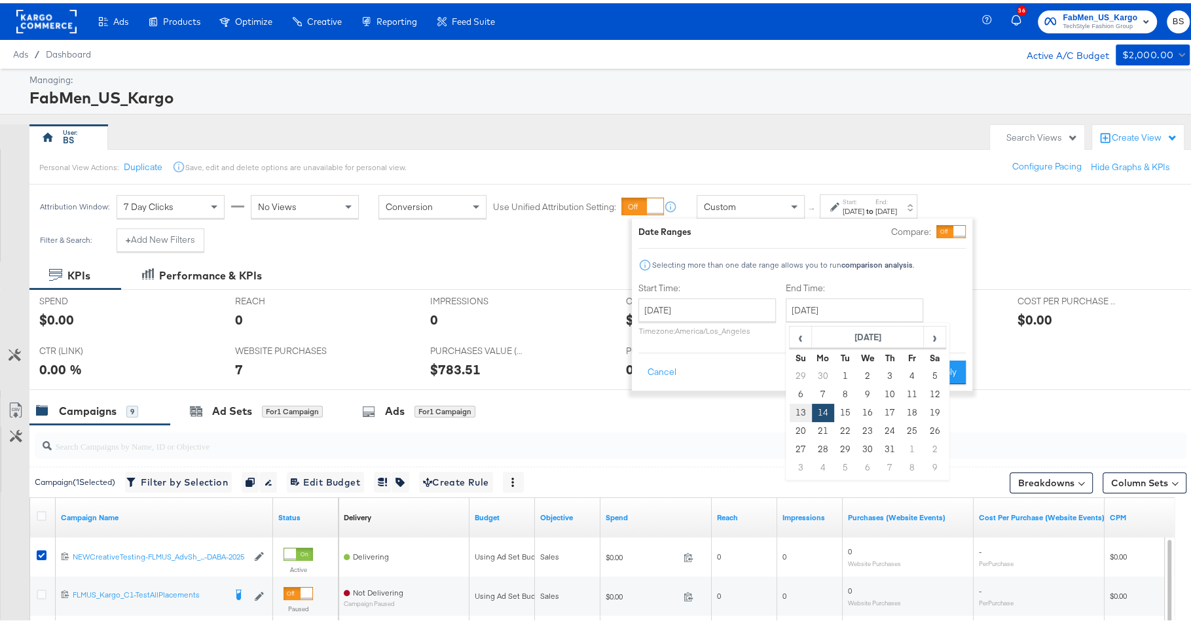
click at [806, 405] on td "13" at bounding box center [801, 410] width 22 height 18
type input "[DATE]"
click at [939, 362] on button "Apply" at bounding box center [945, 370] width 41 height 24
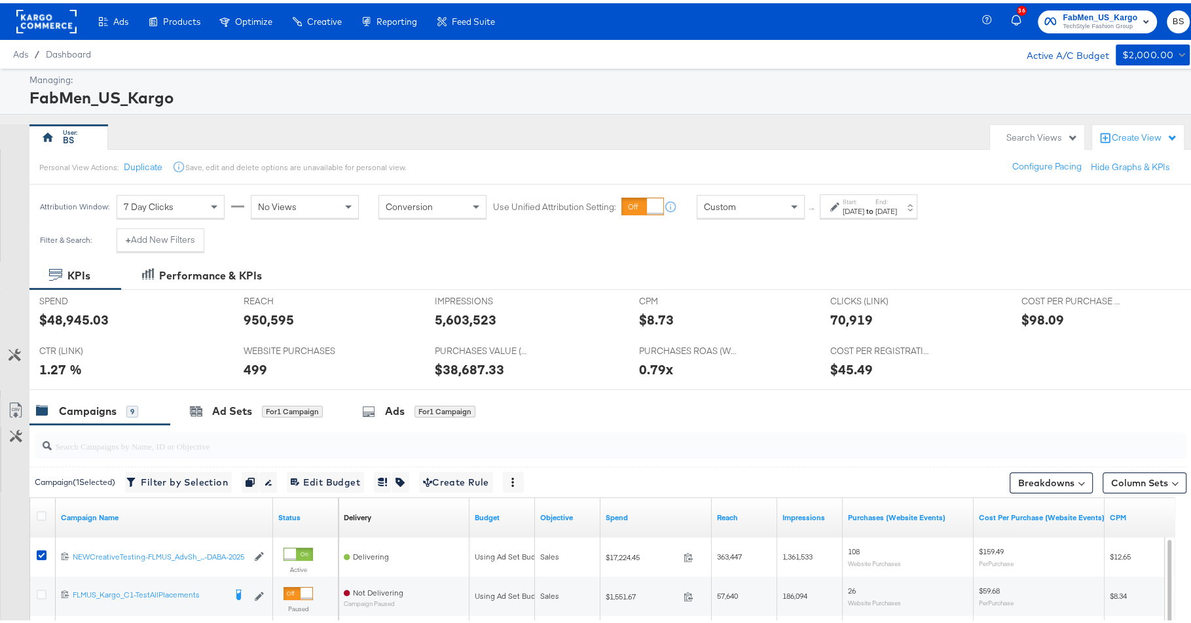
click at [847, 192] on div "Start: [DATE] to End: [DATE]" at bounding box center [869, 203] width 98 height 24
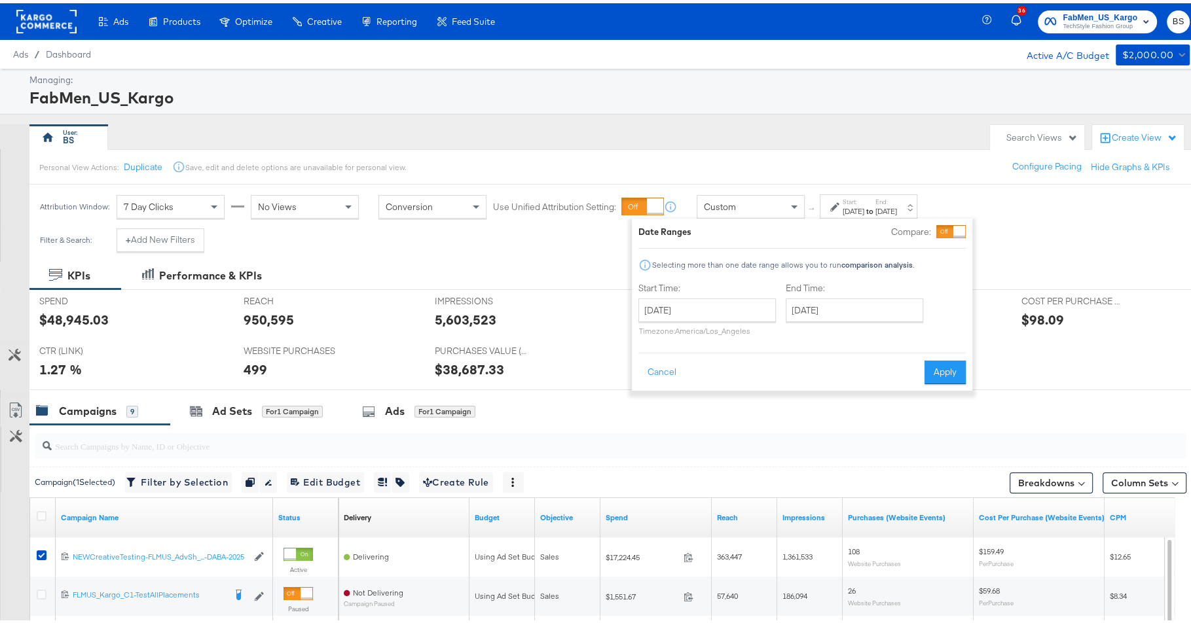
click at [657, 84] on div "FabMen_US_Kargo" at bounding box center [607, 94] width 1157 height 22
click at [675, 371] on button "Cancel" at bounding box center [662, 370] width 47 height 24
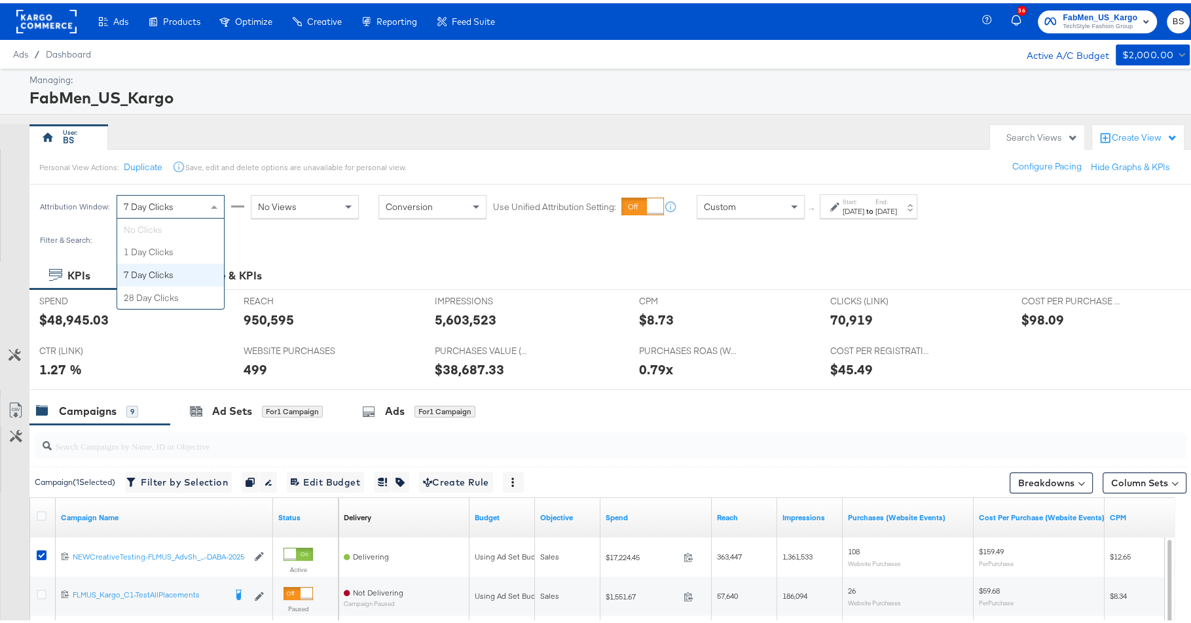
click at [203, 202] on div "7 Day Clicks" at bounding box center [170, 204] width 107 height 22
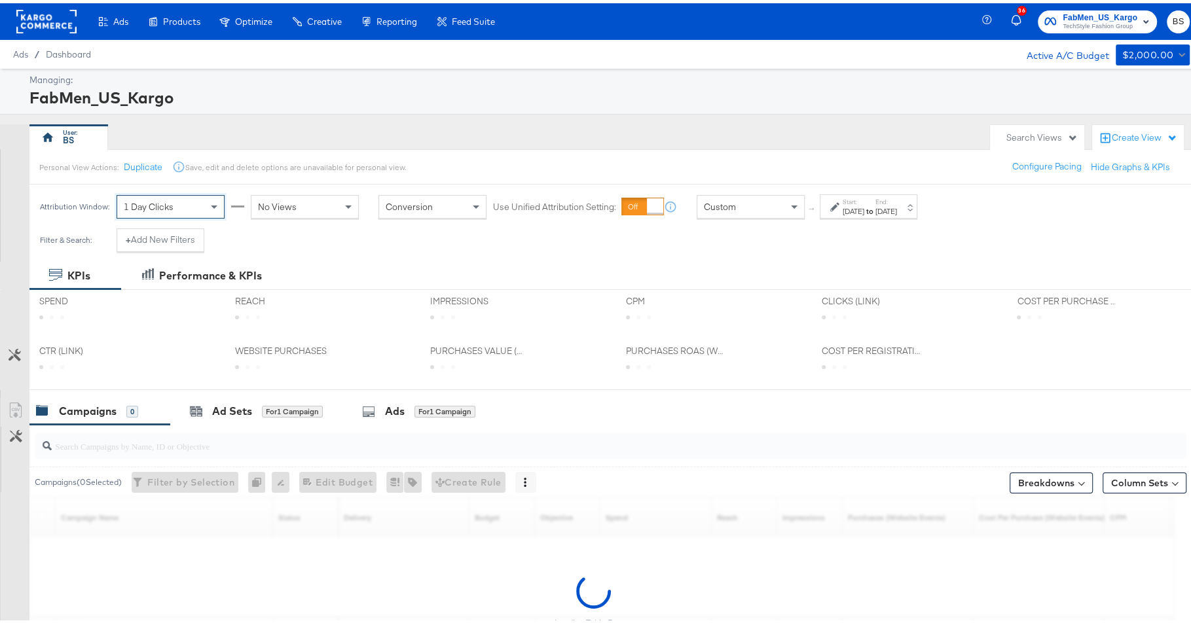
click at [472, 104] on div "FabMen_US_Kargo" at bounding box center [607, 94] width 1157 height 22
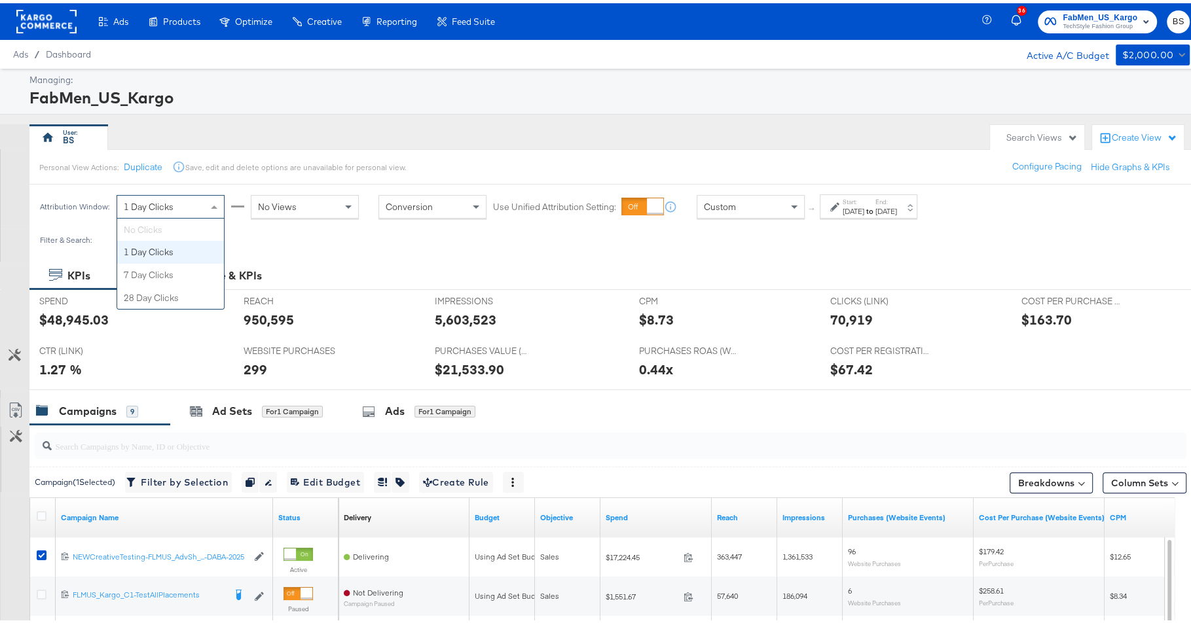
click at [205, 202] on div "1 Day Clicks" at bounding box center [170, 204] width 107 height 22
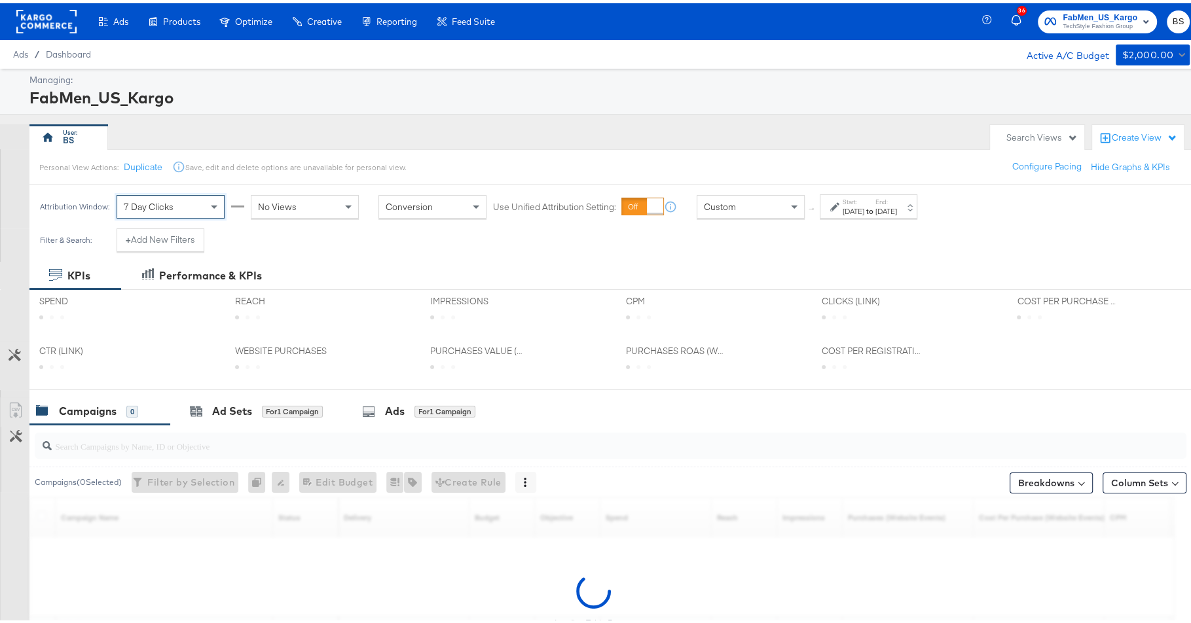
click at [430, 118] on div "Managing: FabMen_US_Kargo BS Search Views Create View Personal View Actions: Du…" at bounding box center [601, 406] width 1203 height 683
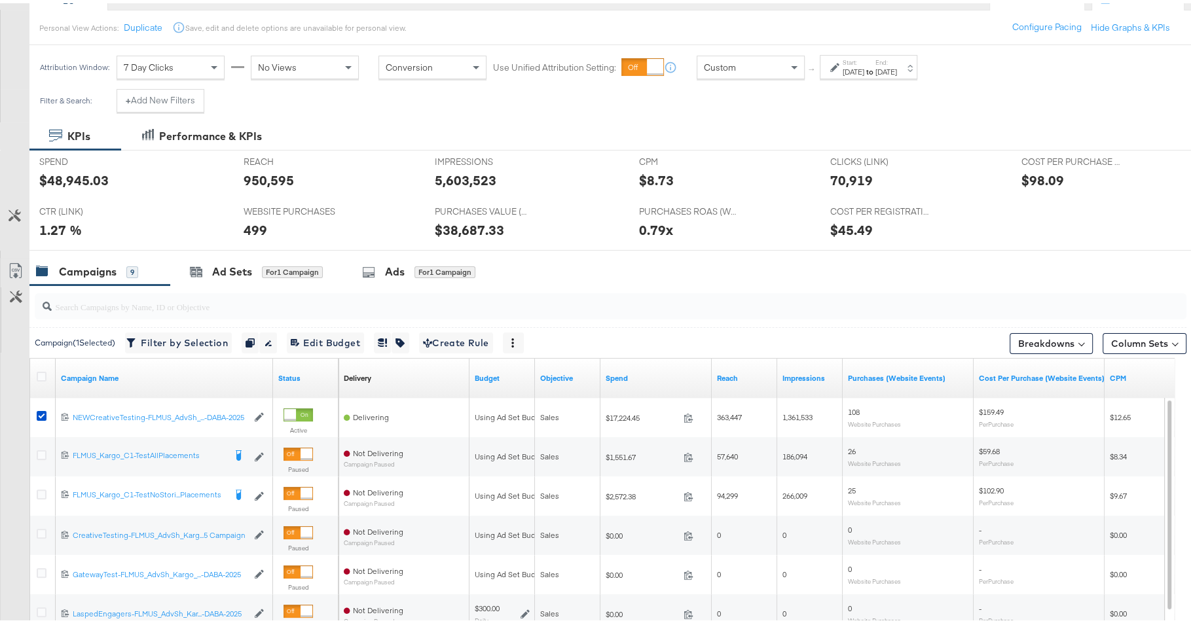
scroll to position [142, 0]
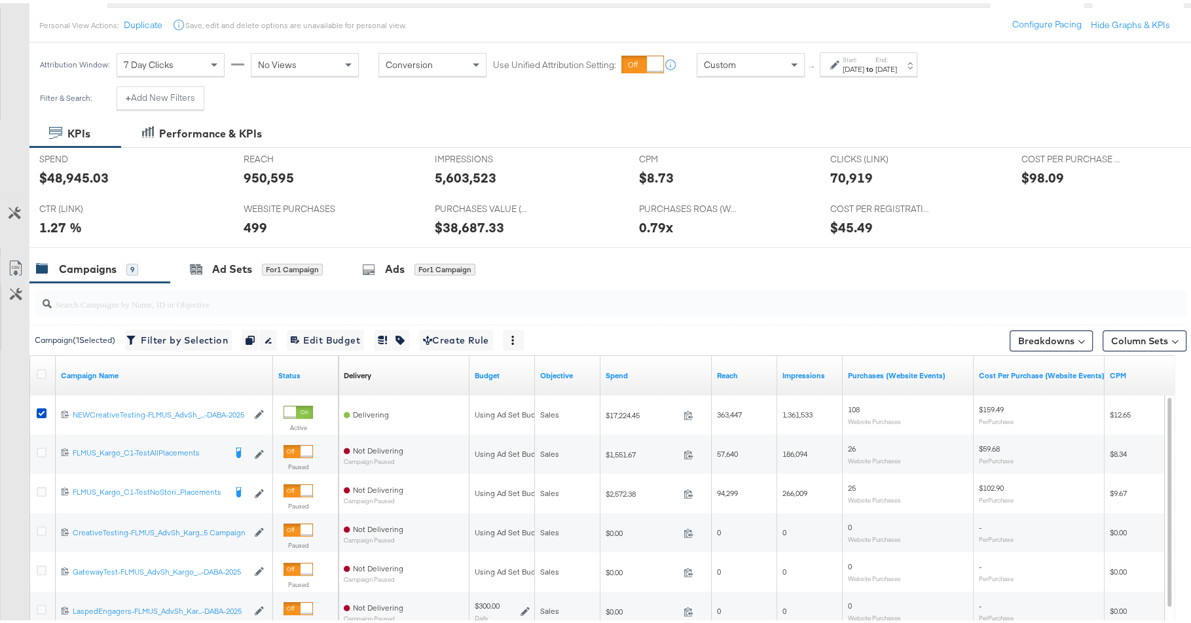
click at [855, 56] on label "Start:" at bounding box center [854, 56] width 22 height 9
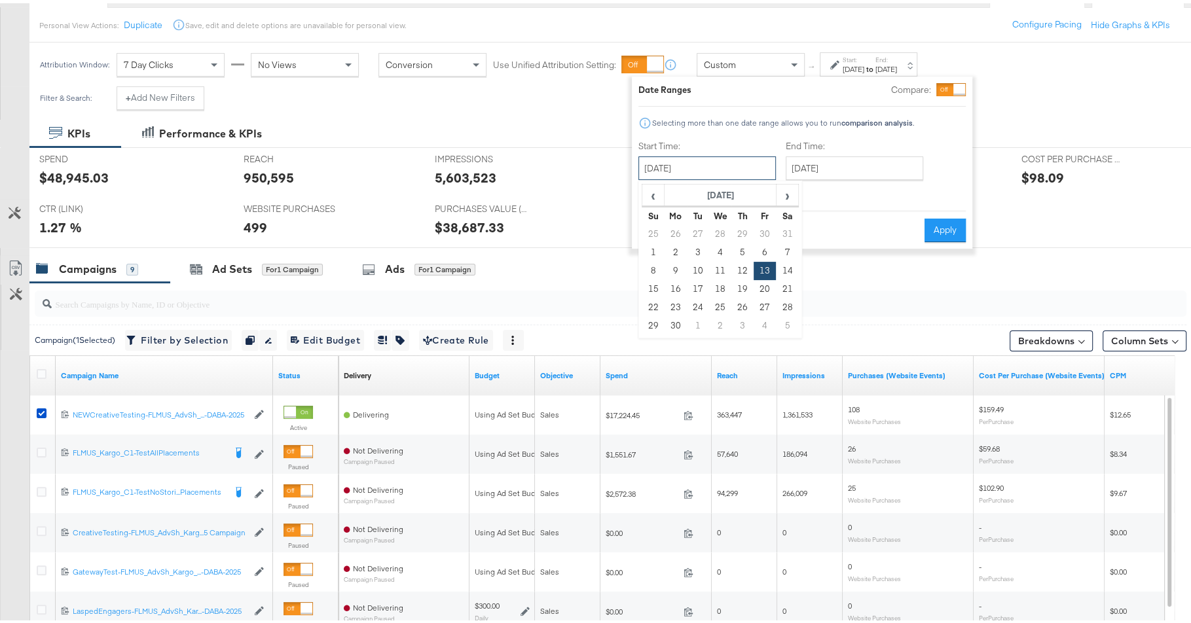
click at [700, 156] on input "[DATE]" at bounding box center [708, 165] width 138 height 24
click at [715, 110] on div "Date Ranges Compare: Selecting more than one date range allows you to run compa…" at bounding box center [802, 159] width 327 height 159
click at [709, 166] on input "[DATE]" at bounding box center [708, 165] width 138 height 24
click at [655, 192] on span "‹" at bounding box center [653, 192] width 20 height 20
click at [785, 192] on span "›" at bounding box center [787, 192] width 20 height 20
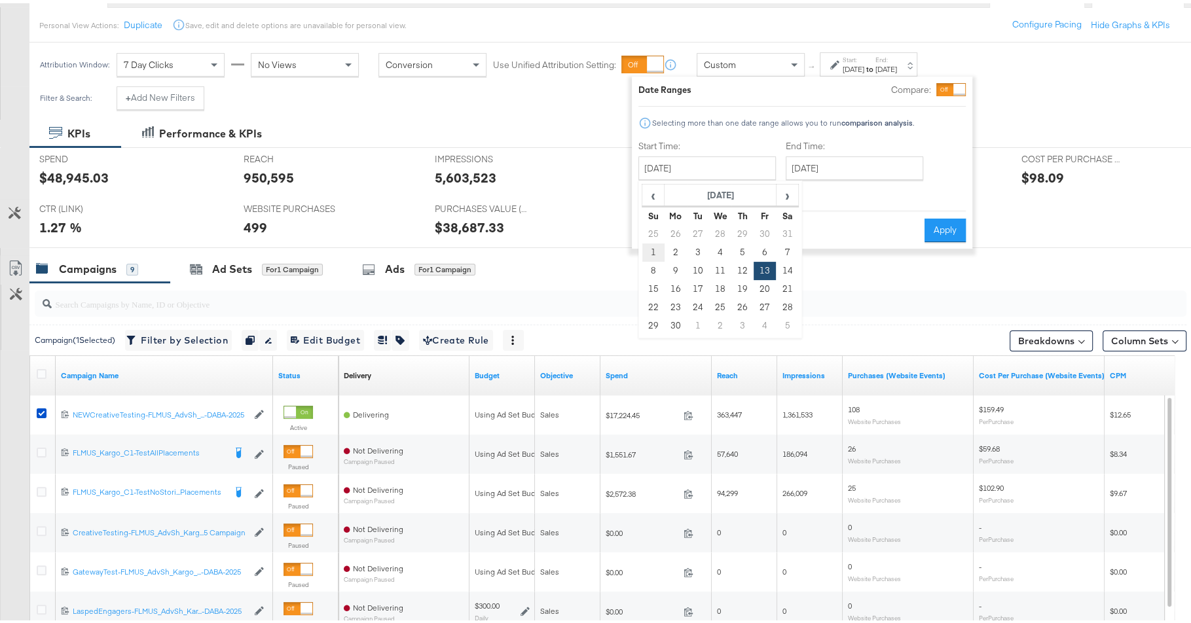
click at [648, 246] on td "1" at bounding box center [653, 249] width 22 height 18
type input "[DATE]"
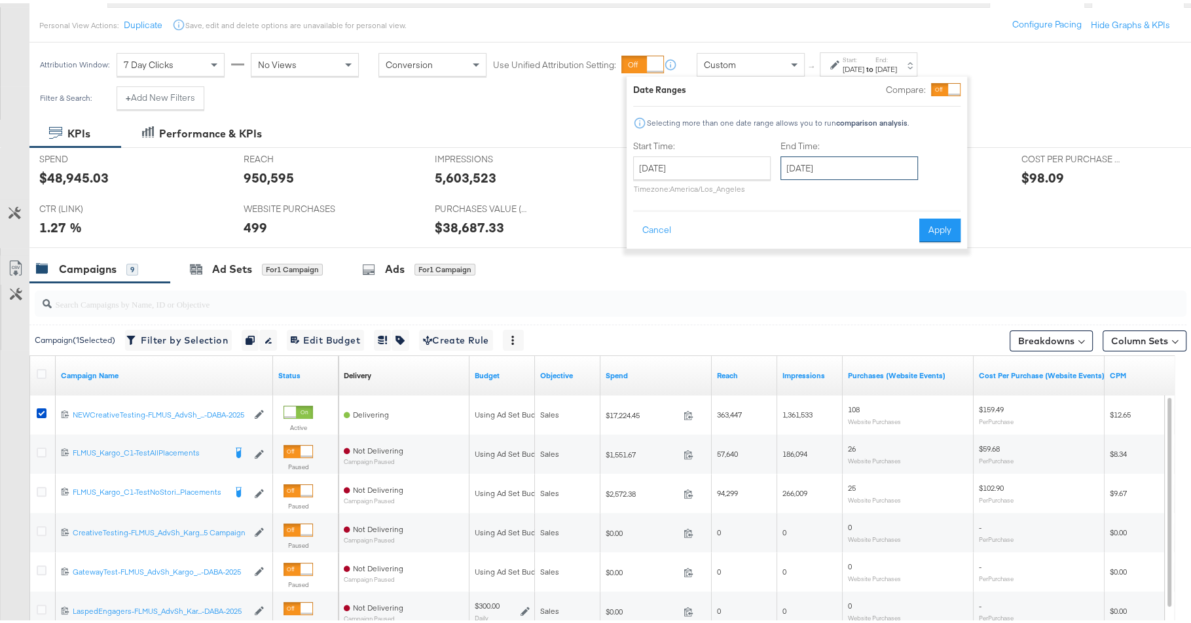
click at [809, 163] on input "[DATE]" at bounding box center [850, 165] width 138 height 24
click at [793, 193] on span "‹" at bounding box center [795, 192] width 20 height 20
click at [815, 322] on td "30" at bounding box center [818, 323] width 22 height 18
type input "[DATE]"
click at [944, 227] on button "Apply" at bounding box center [942, 227] width 41 height 24
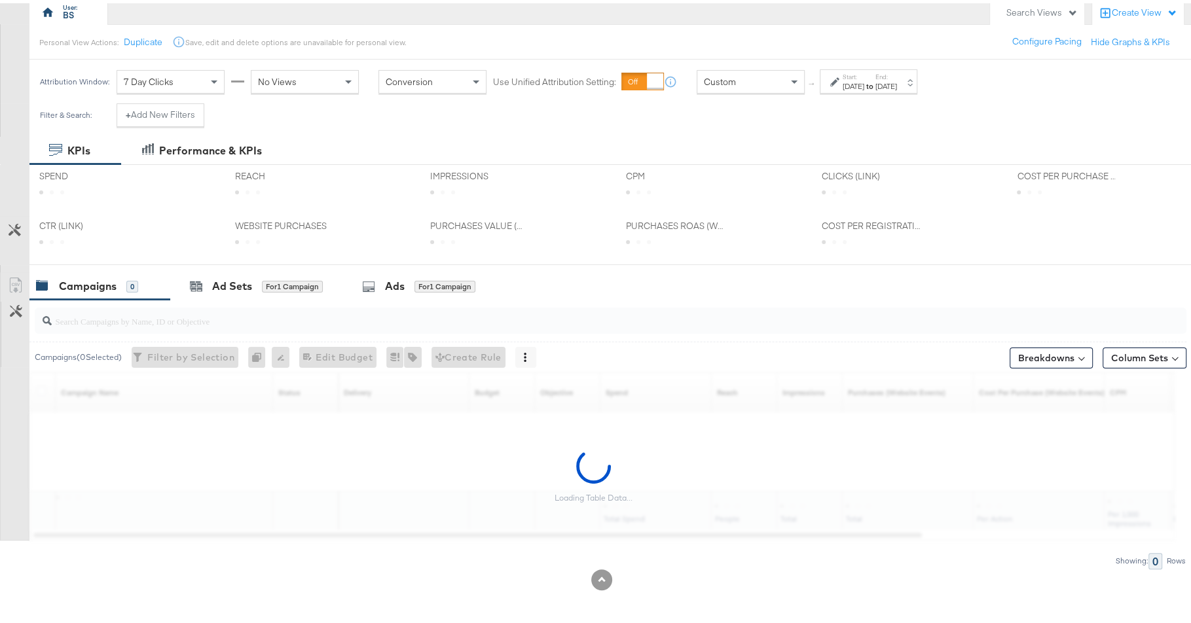
scroll to position [122, 0]
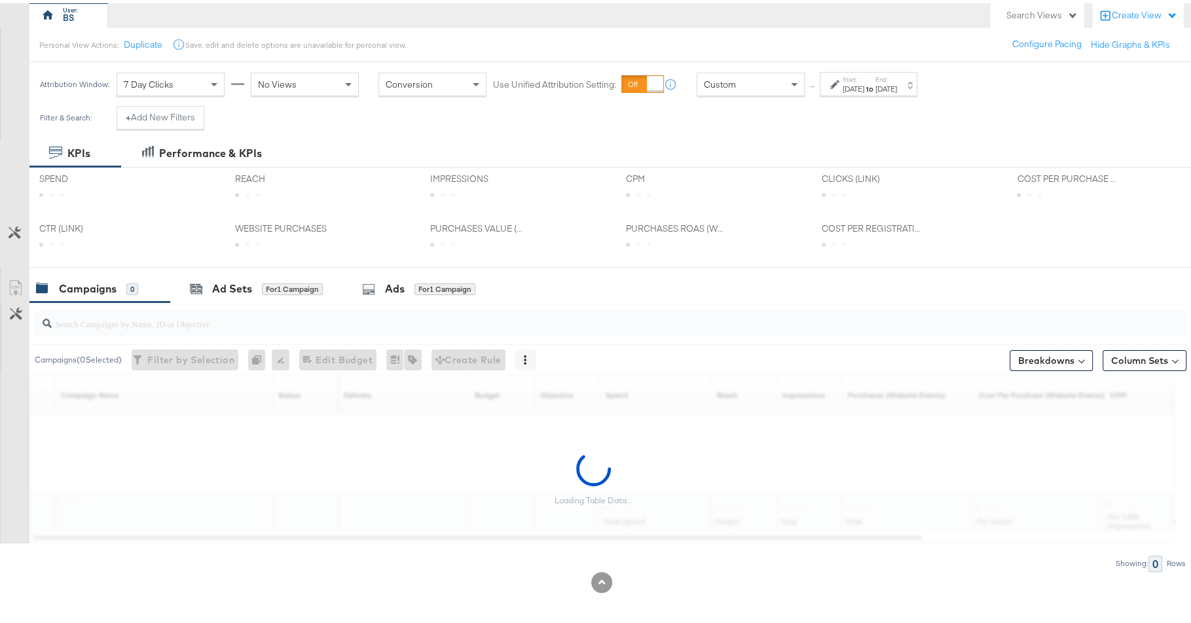
click at [646, 245] on div "PURCHASES ROAS (WEBSITE EVENTS) PURCHASES ROAS (WEBSITE EVENTS)" at bounding box center [714, 239] width 196 height 50
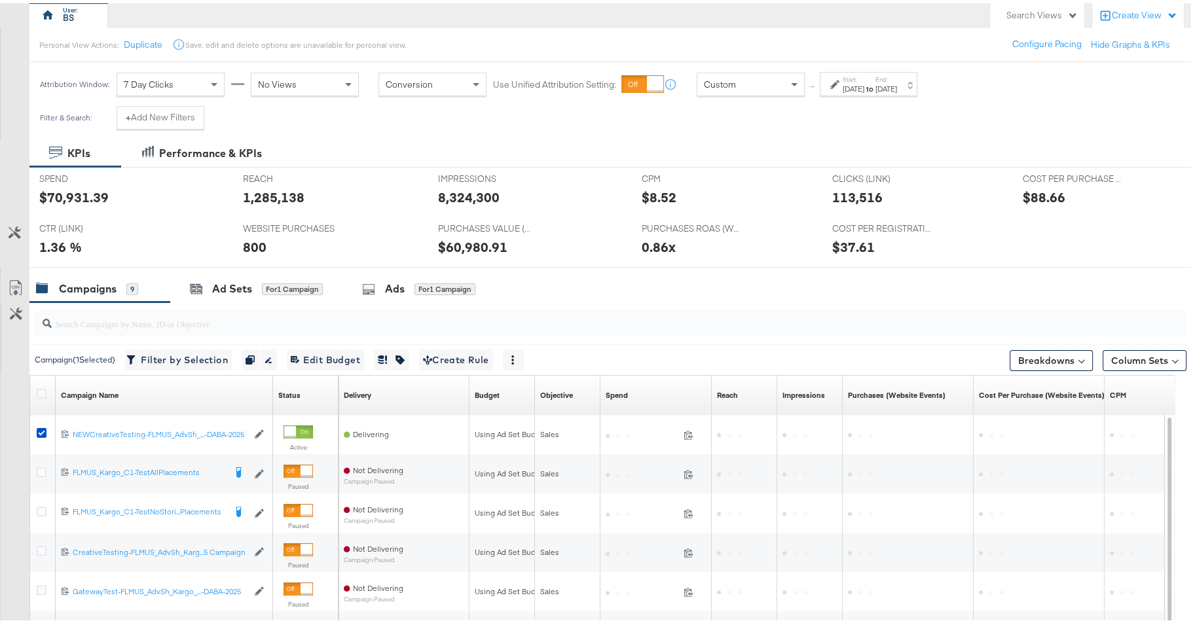
scroll to position [142, 0]
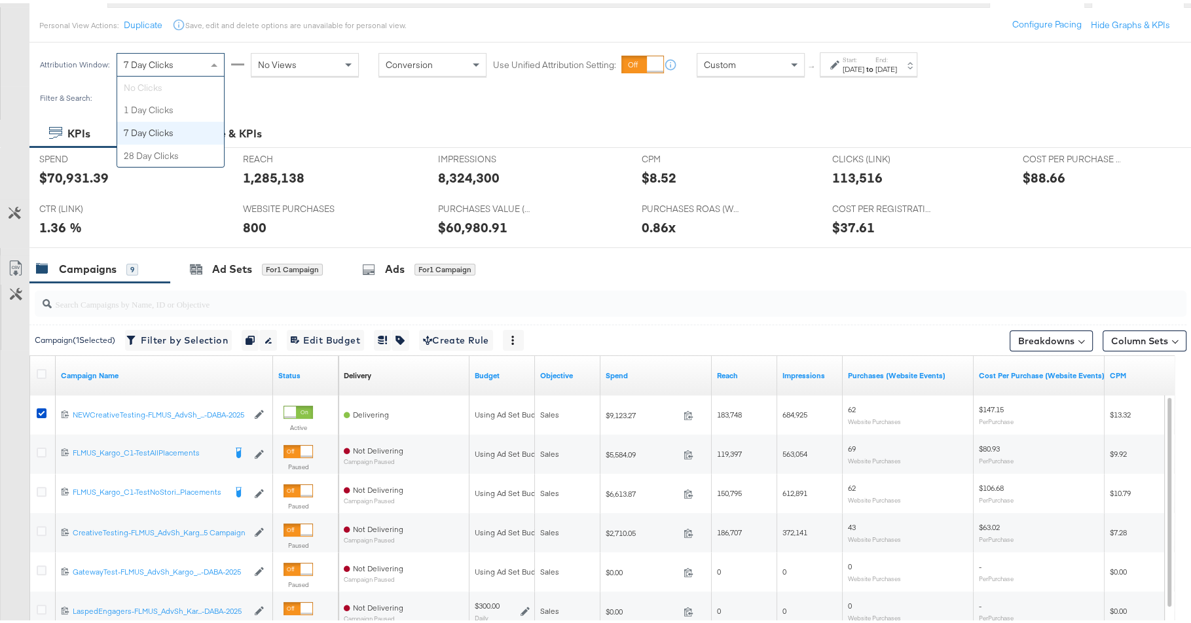
click at [162, 67] on div "7 Day Clicks" at bounding box center [170, 61] width 107 height 22
